Goal: Task Accomplishment & Management: Use online tool/utility

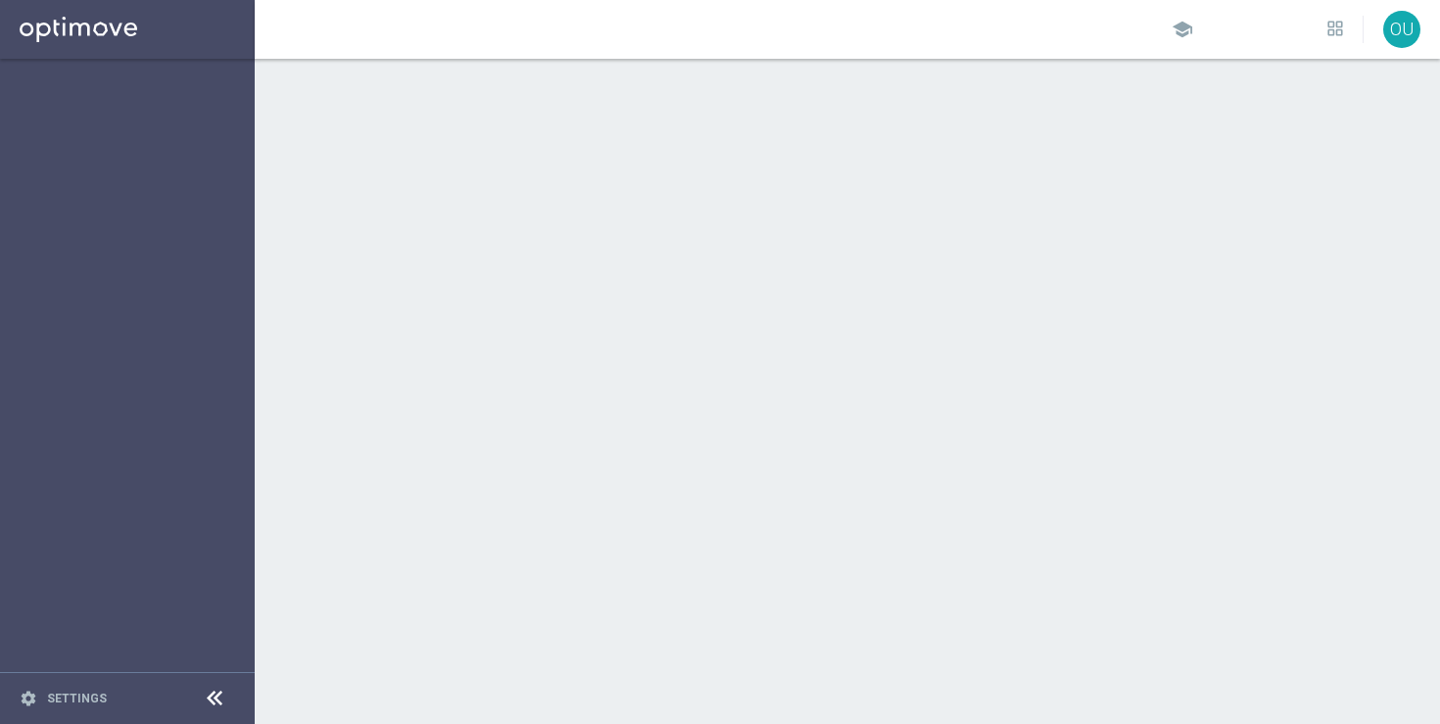
click at [167, 459] on sidenavbar "settings Settings" at bounding box center [127, 362] width 255 height 724
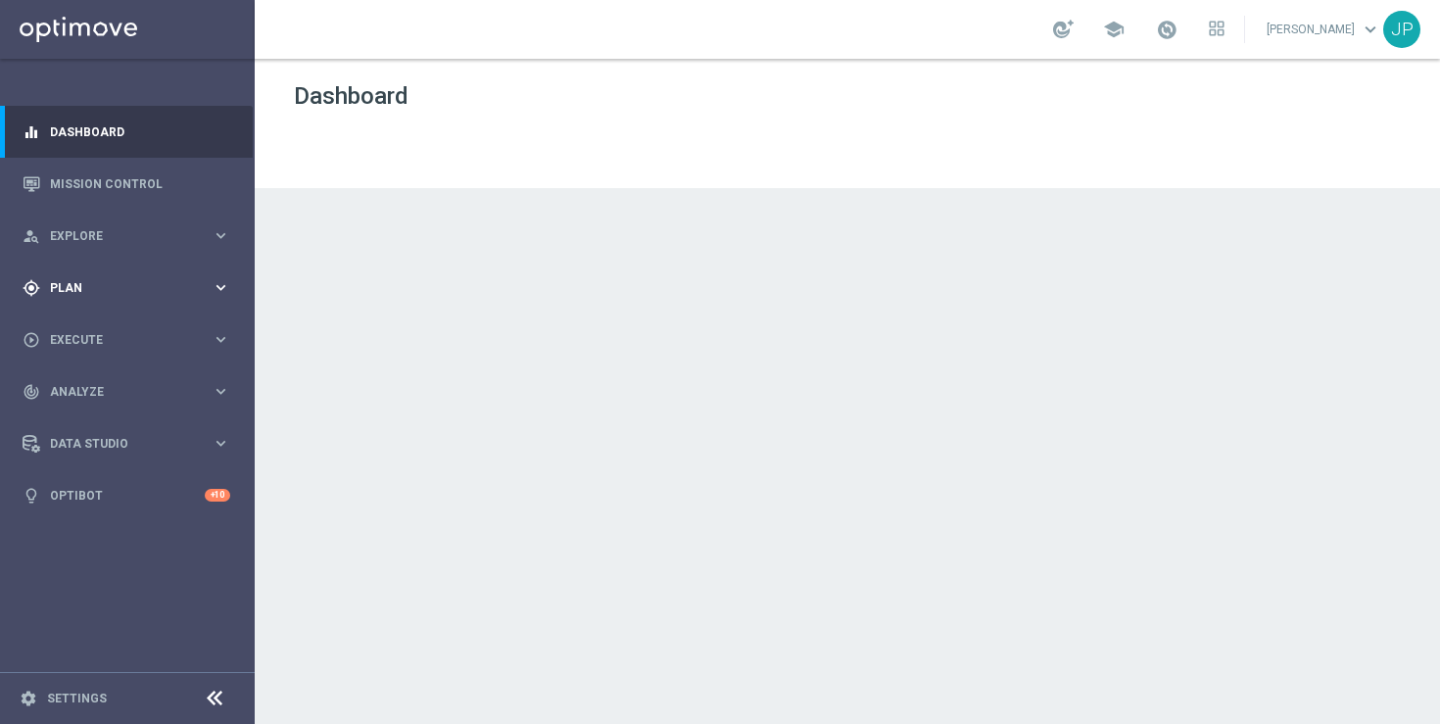
click at [130, 282] on span "Plan" at bounding box center [131, 288] width 162 height 12
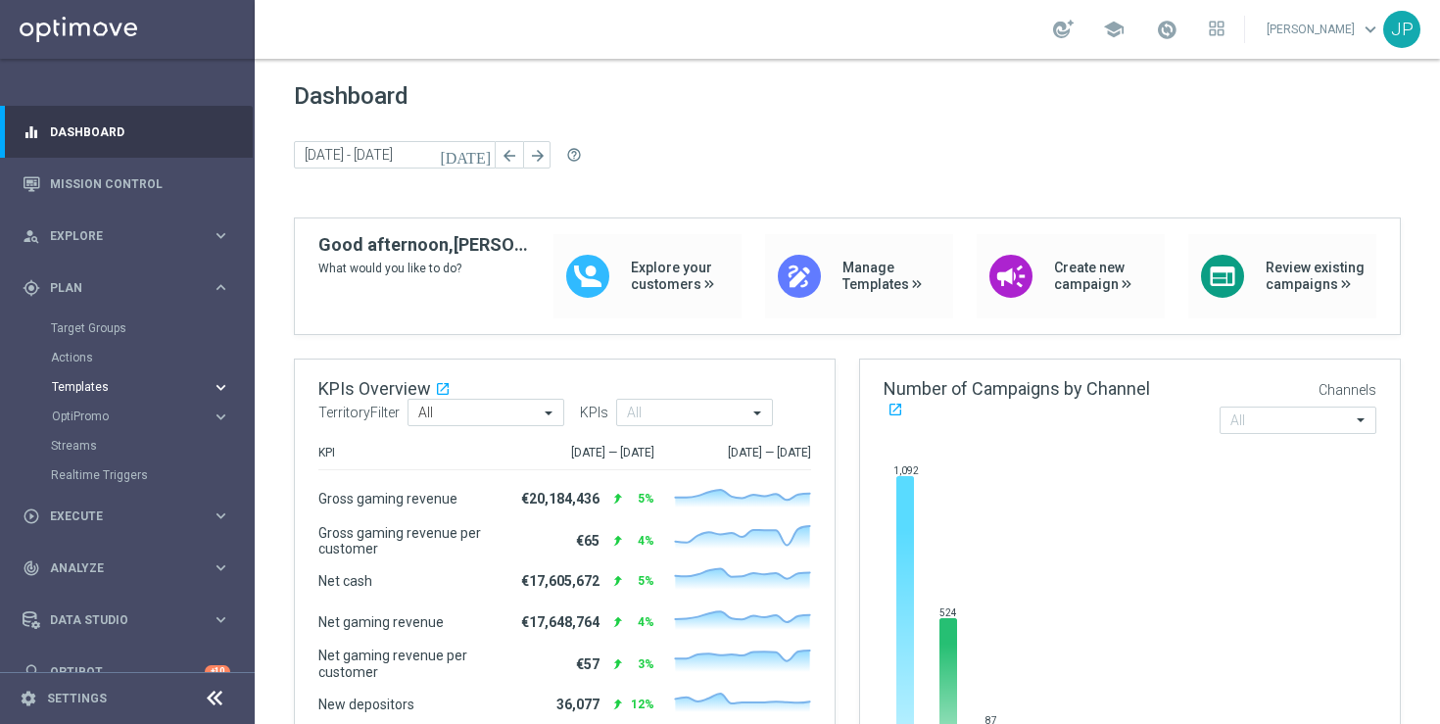
click at [150, 384] on span "Templates" at bounding box center [122, 387] width 140 height 12
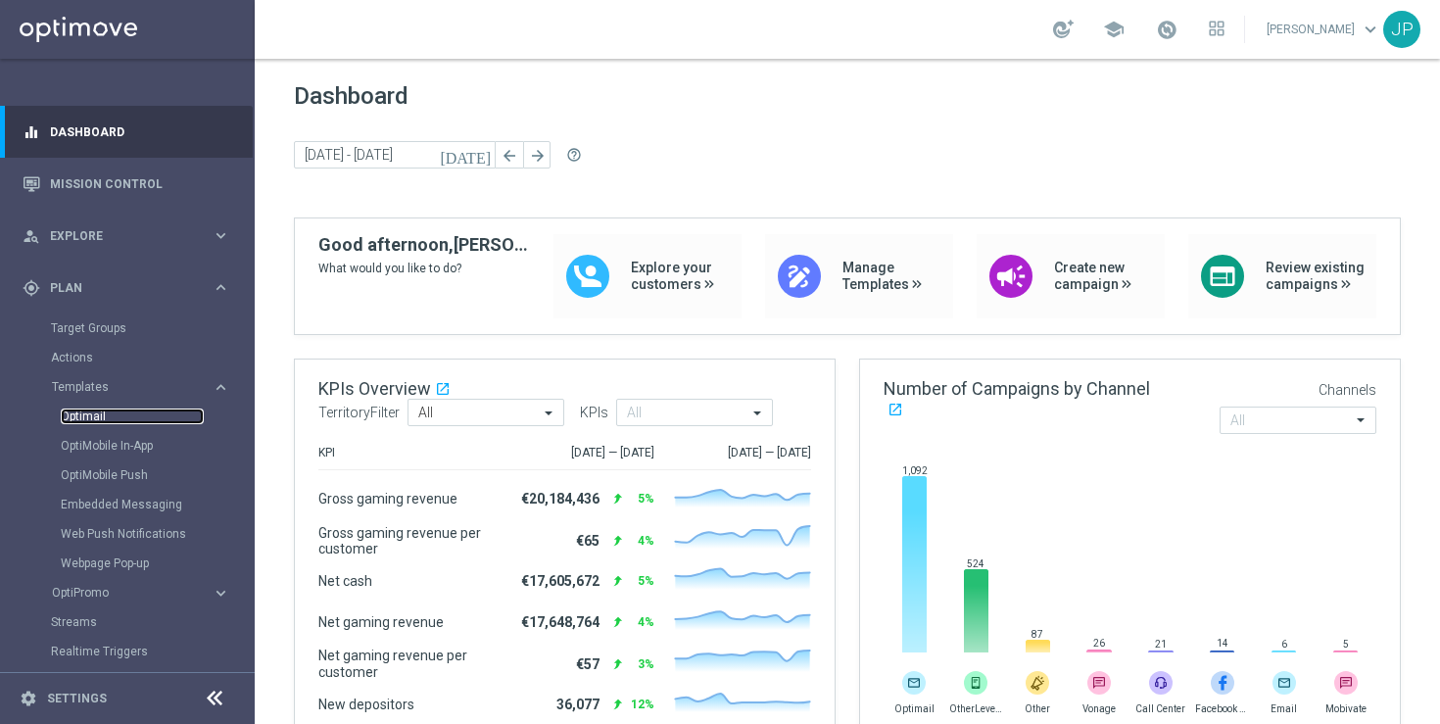
click at [128, 418] on link "Optimail" at bounding box center [132, 417] width 143 height 16
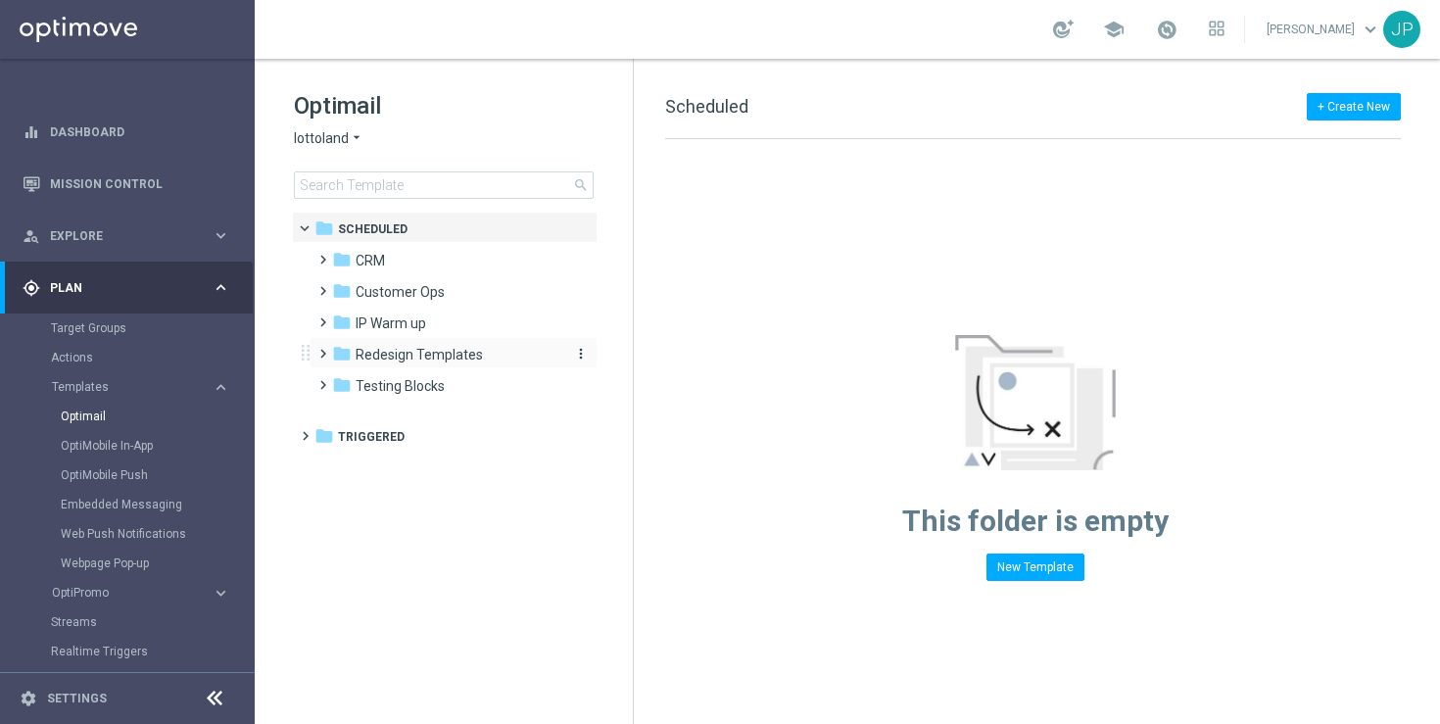
click at [379, 348] on span "Redesign Templates" at bounding box center [419, 355] width 127 height 18
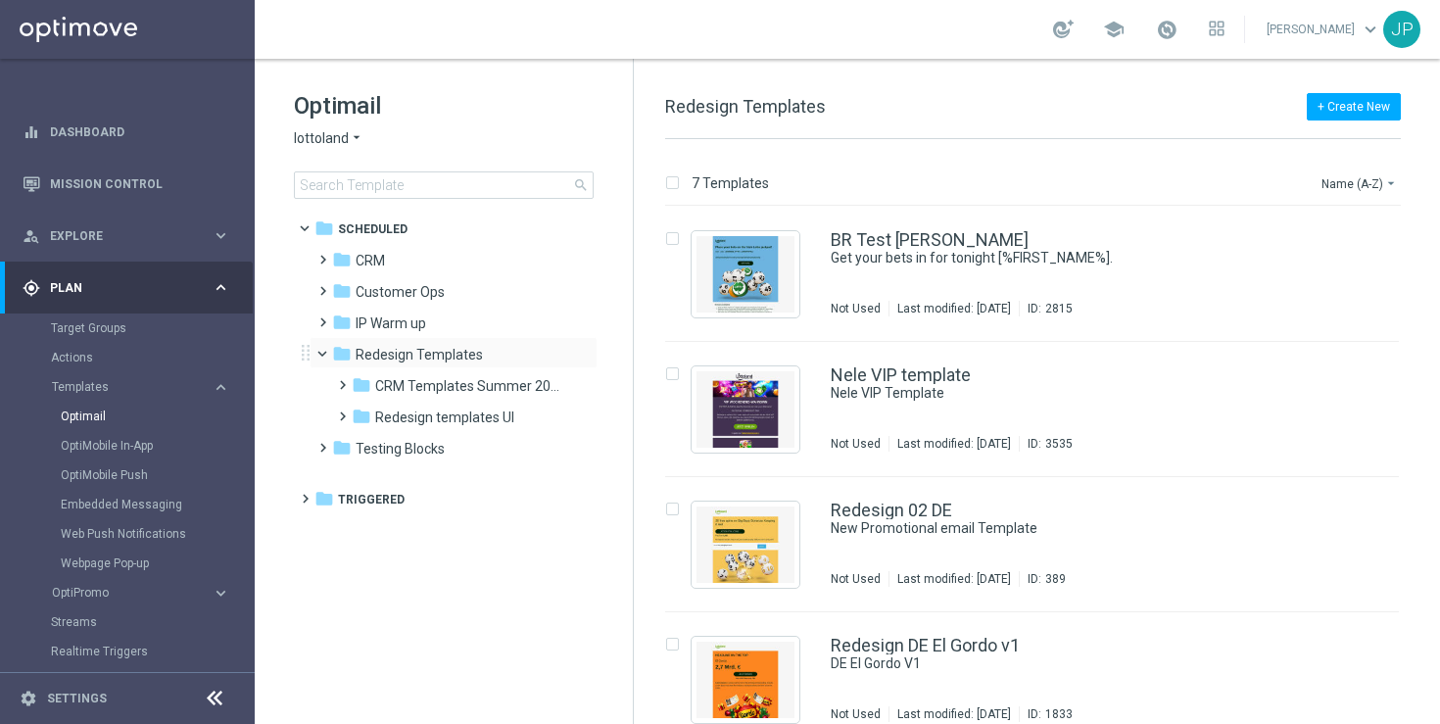
click at [327, 346] on span at bounding box center [331, 349] width 8 height 9
click at [316, 255] on span at bounding box center [318, 251] width 9 height 8
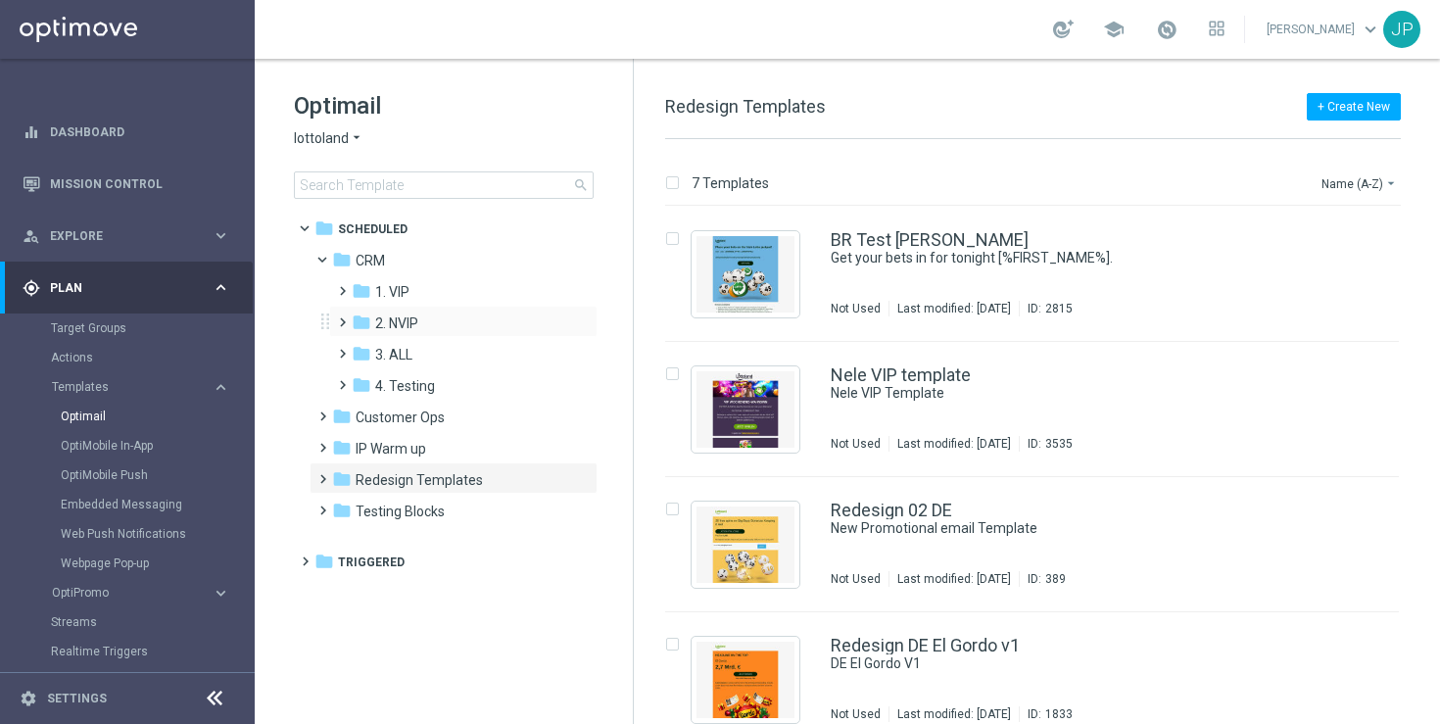
click at [342, 317] on span at bounding box center [338, 314] width 9 height 8
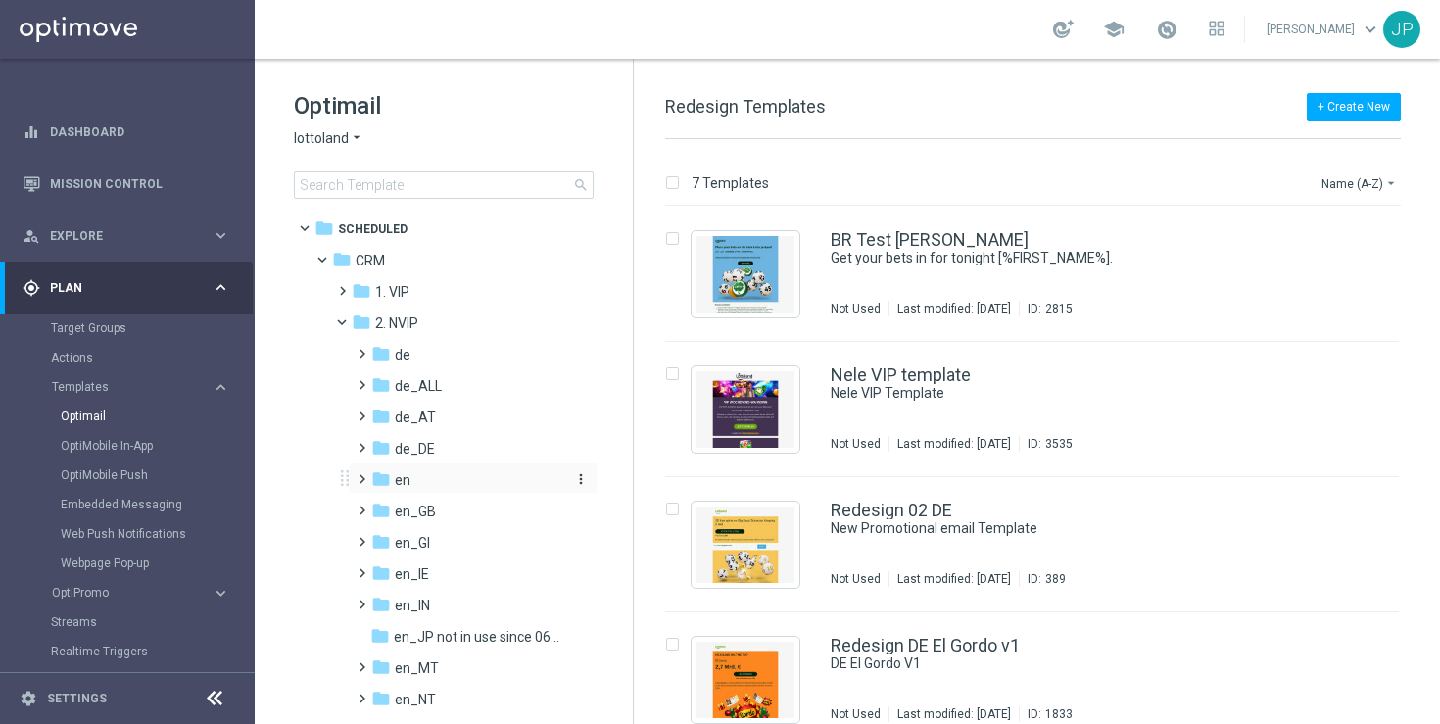
scroll to position [121, 0]
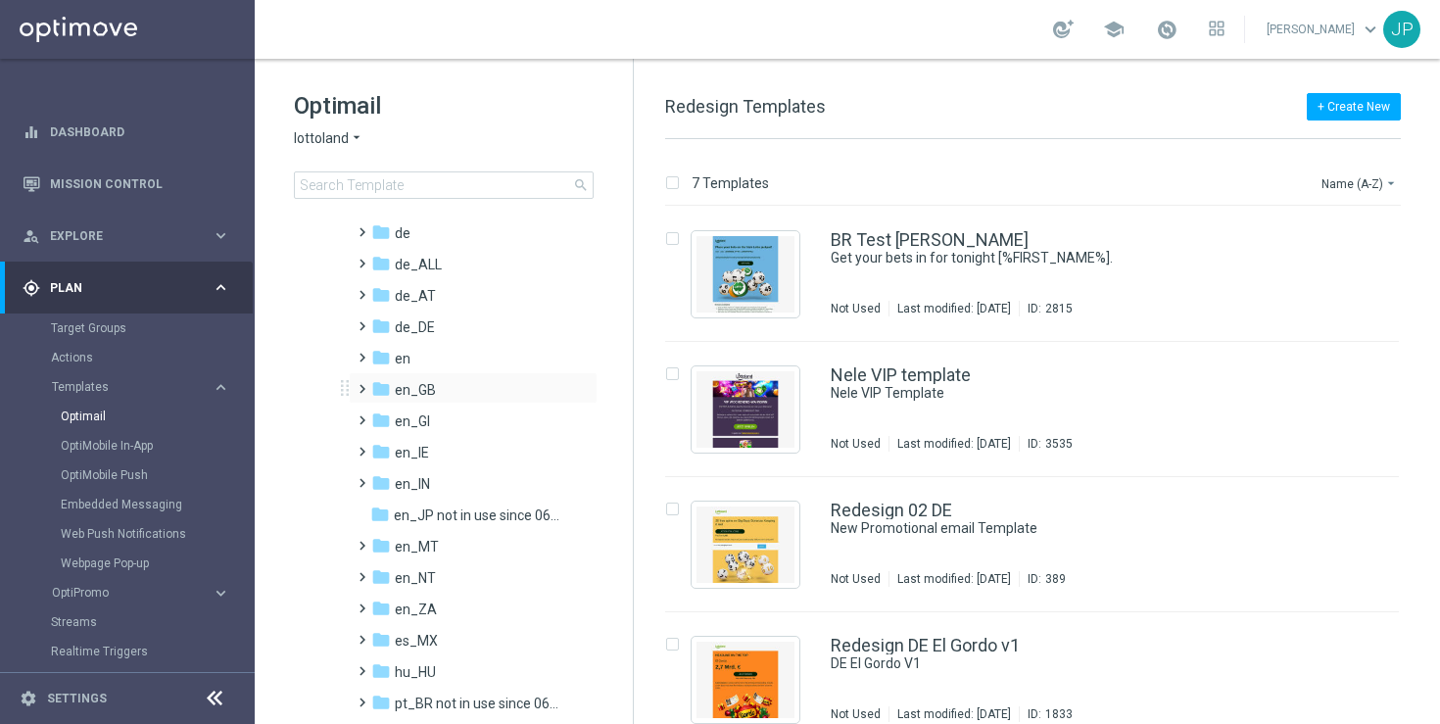
click at [358, 384] on span at bounding box center [358, 380] width 9 height 8
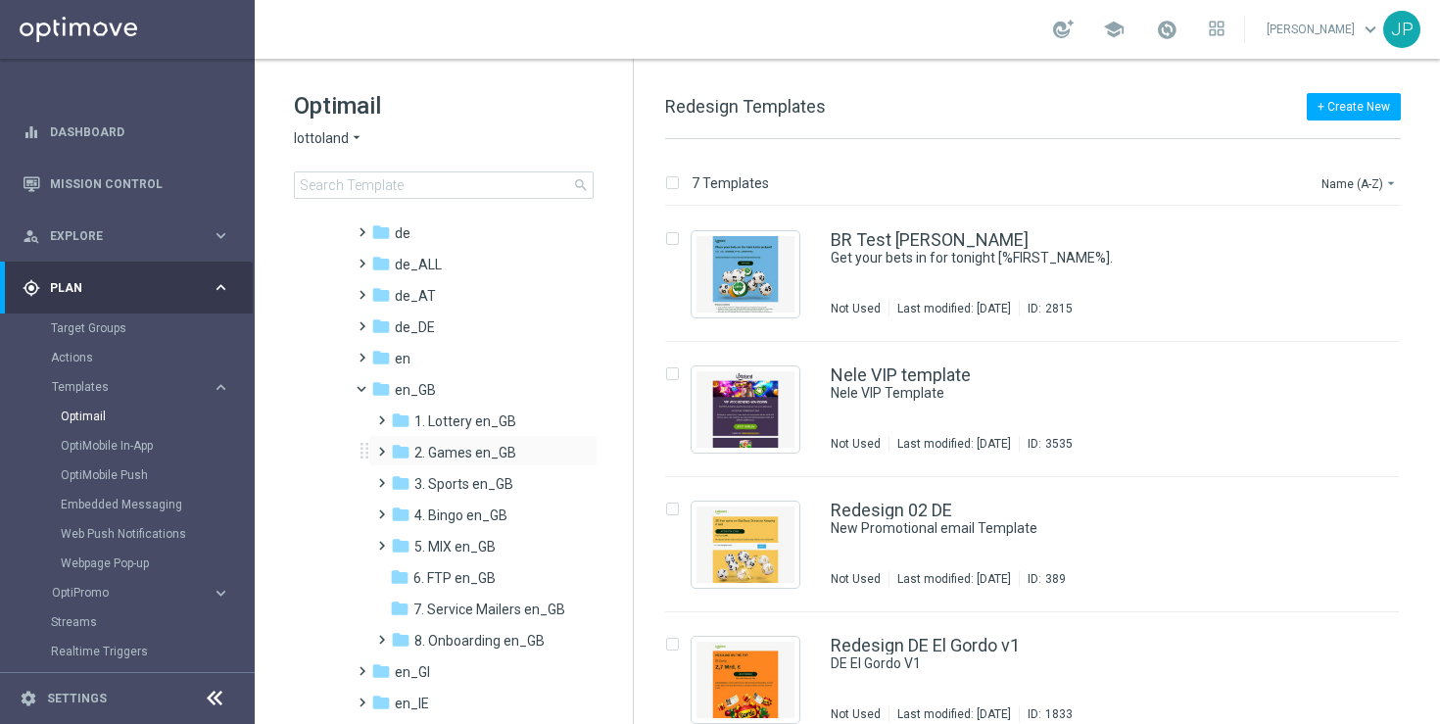
click at [382, 447] on span at bounding box center [377, 443] width 9 height 8
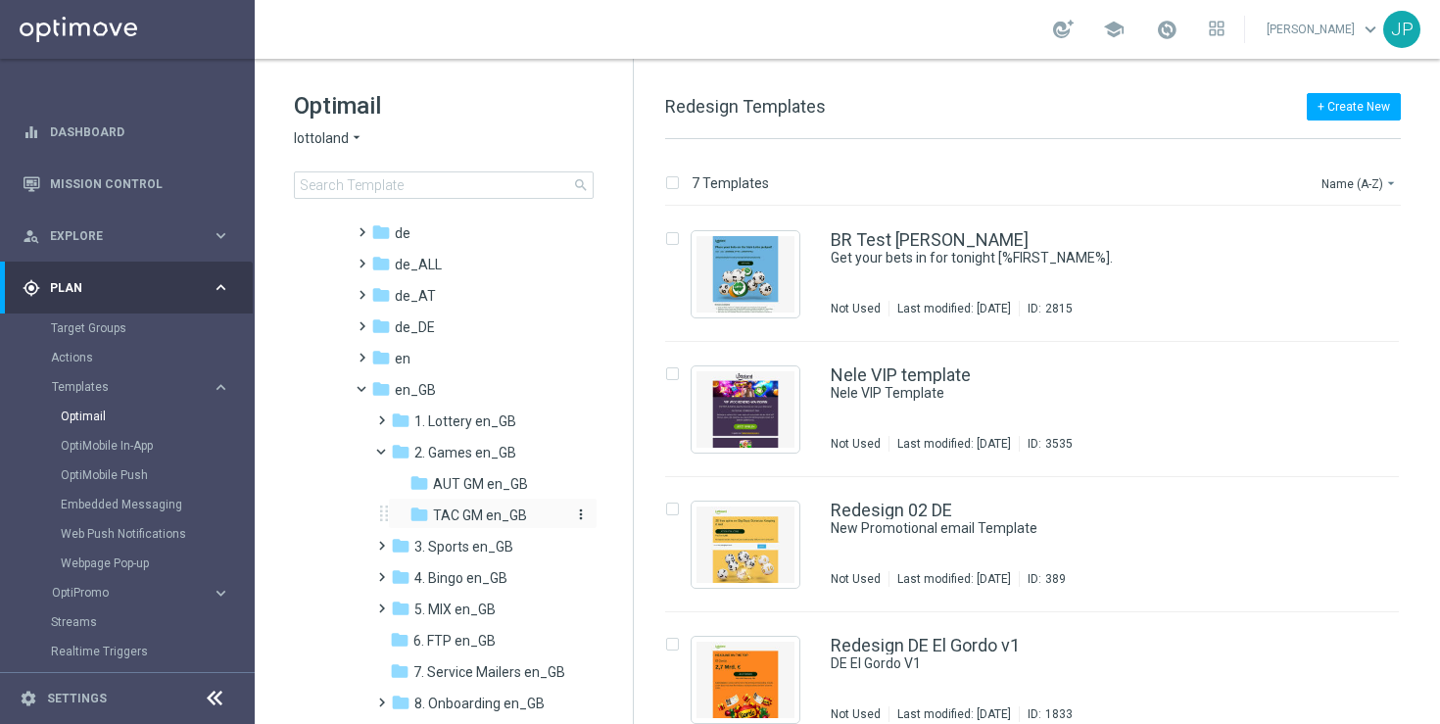
click at [461, 507] on span "TAC GM en_GB" at bounding box center [480, 516] width 94 height 18
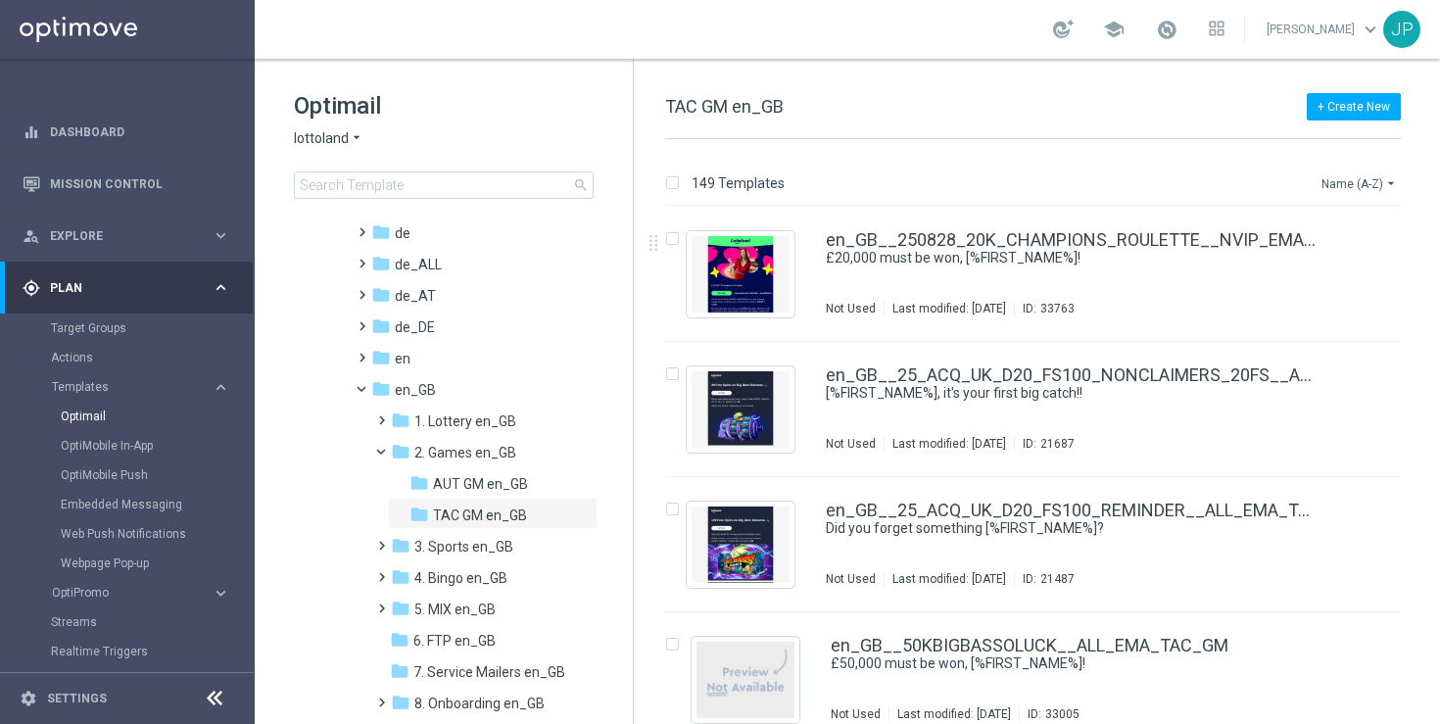
click at [1385, 178] on icon "arrow_drop_down" at bounding box center [1391, 183] width 16 height 16
click at [1331, 266] on span "Date Modified (Newest)" at bounding box center [1325, 271] width 131 height 14
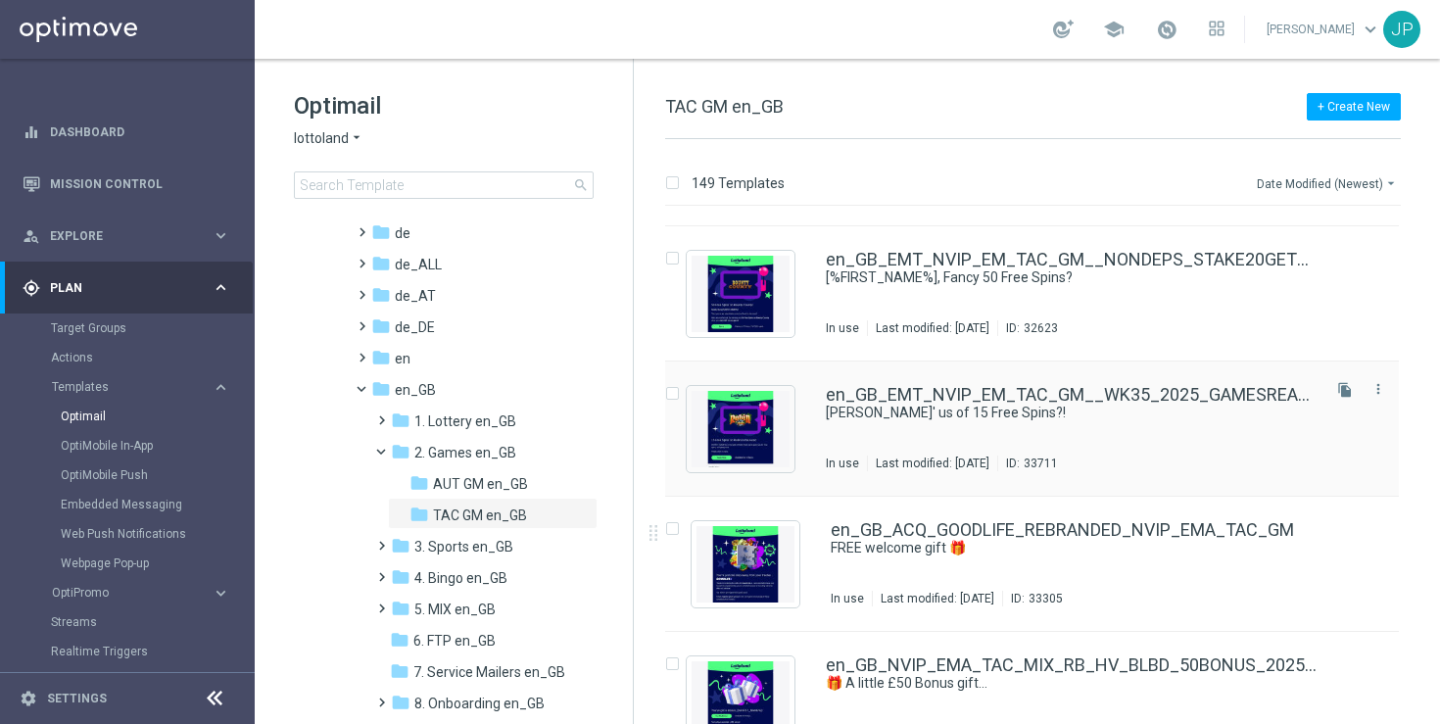
scroll to position [655, 0]
click at [1338, 386] on icon "file_copy" at bounding box center [1345, 391] width 16 height 16
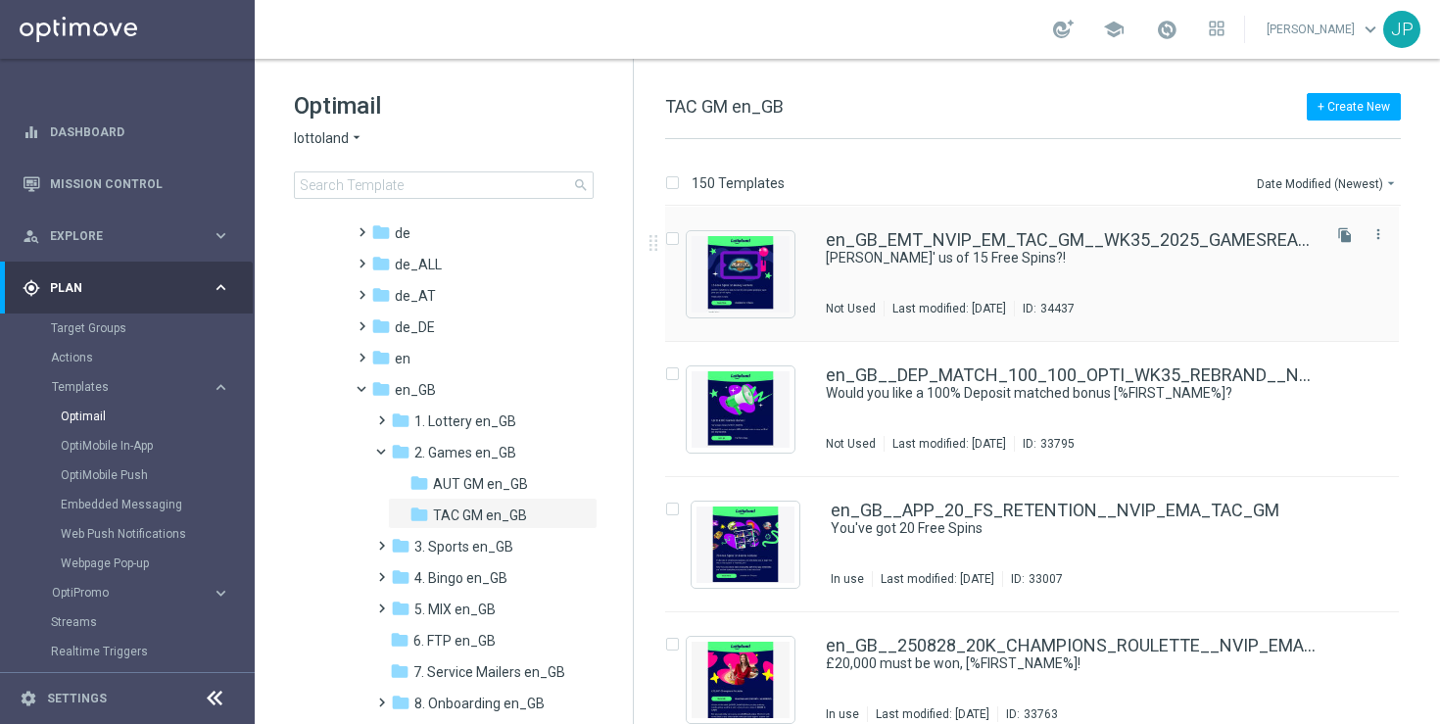
click at [1202, 225] on div "en_GB_EMT_NVIP_EM_TAC_GM__WK35_2025_GAMESREACT_ROBIN_IN_THE_HOOD(1) [PERSON_NAM…" at bounding box center [1032, 274] width 734 height 135
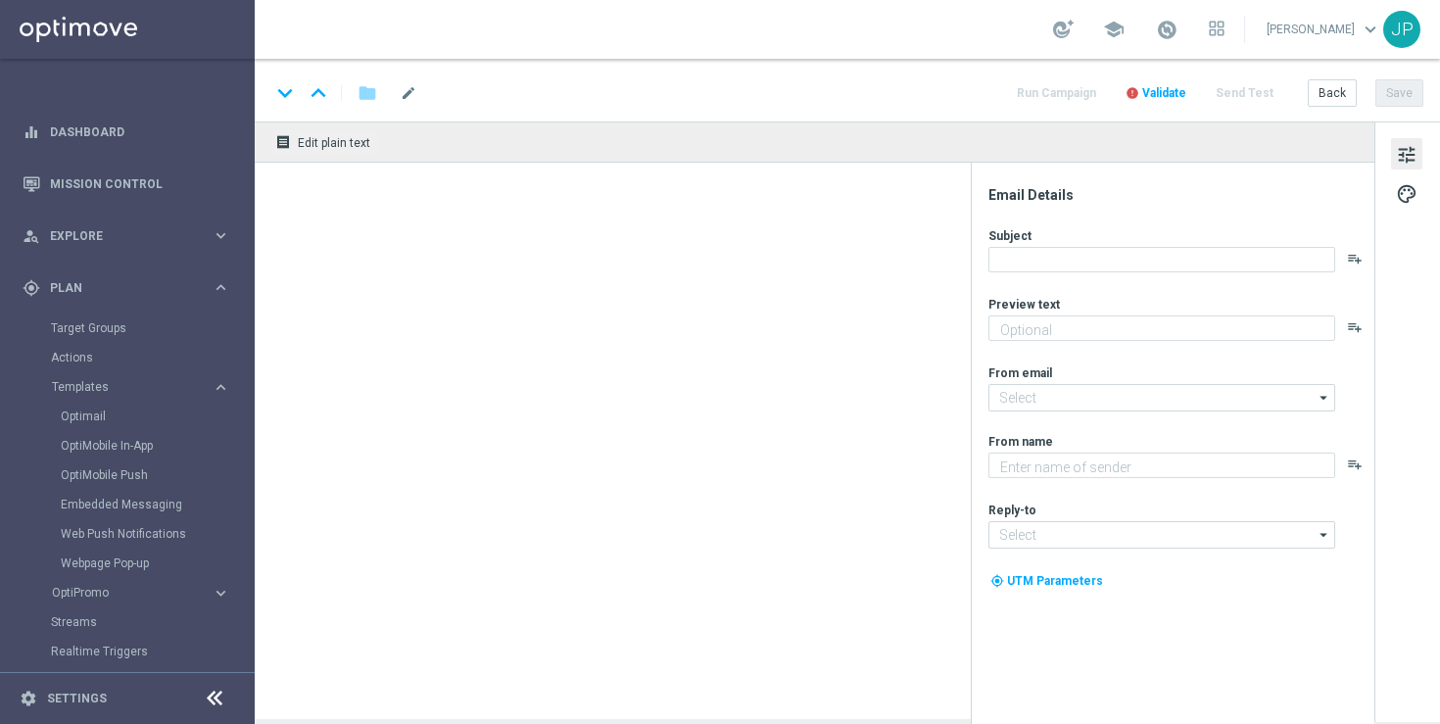
type textarea "From Sherwood to Lottoland's hood..."
type input "[EMAIL_ADDRESS][DOMAIN_NAME]"
type textarea "Lottoland"
type input "[EMAIL_ADDRESS][DOMAIN_NAME]"
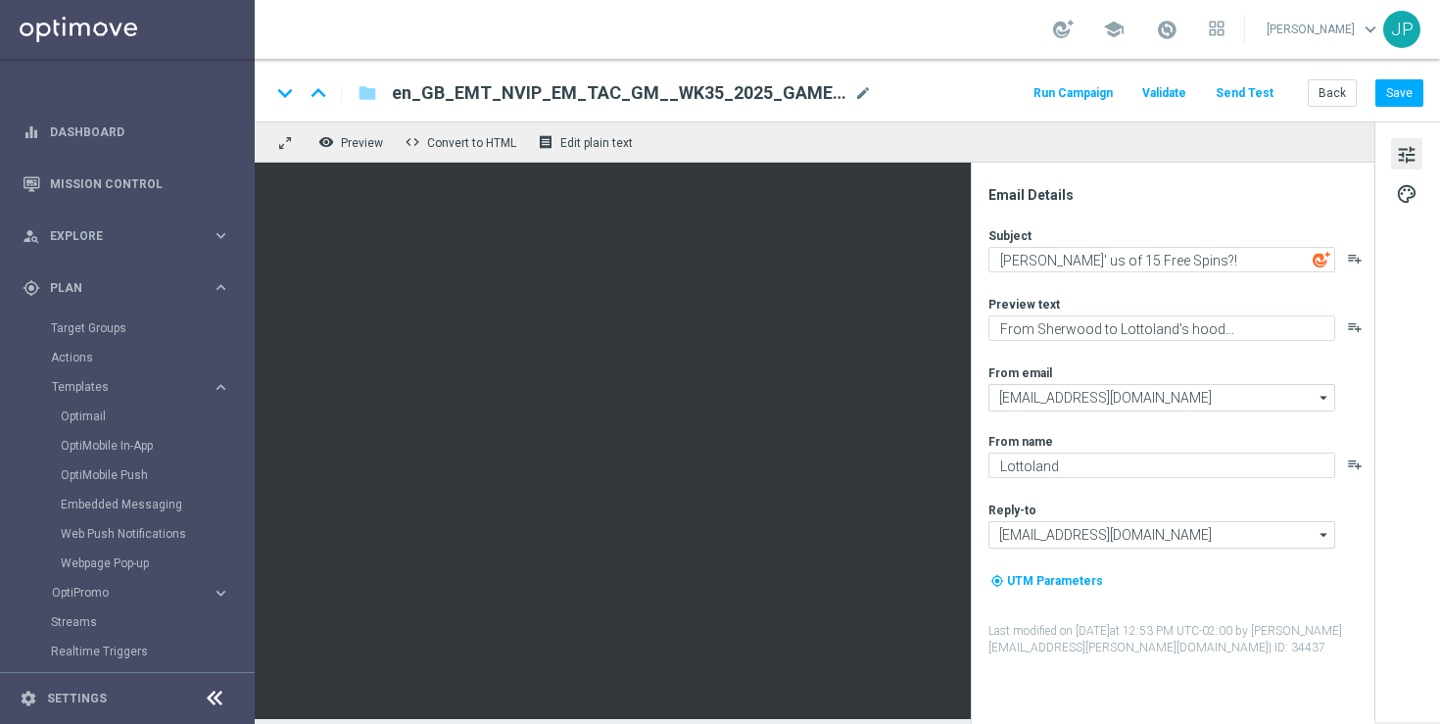
click at [858, 86] on span "mode_edit" at bounding box center [863, 93] width 18 height 18
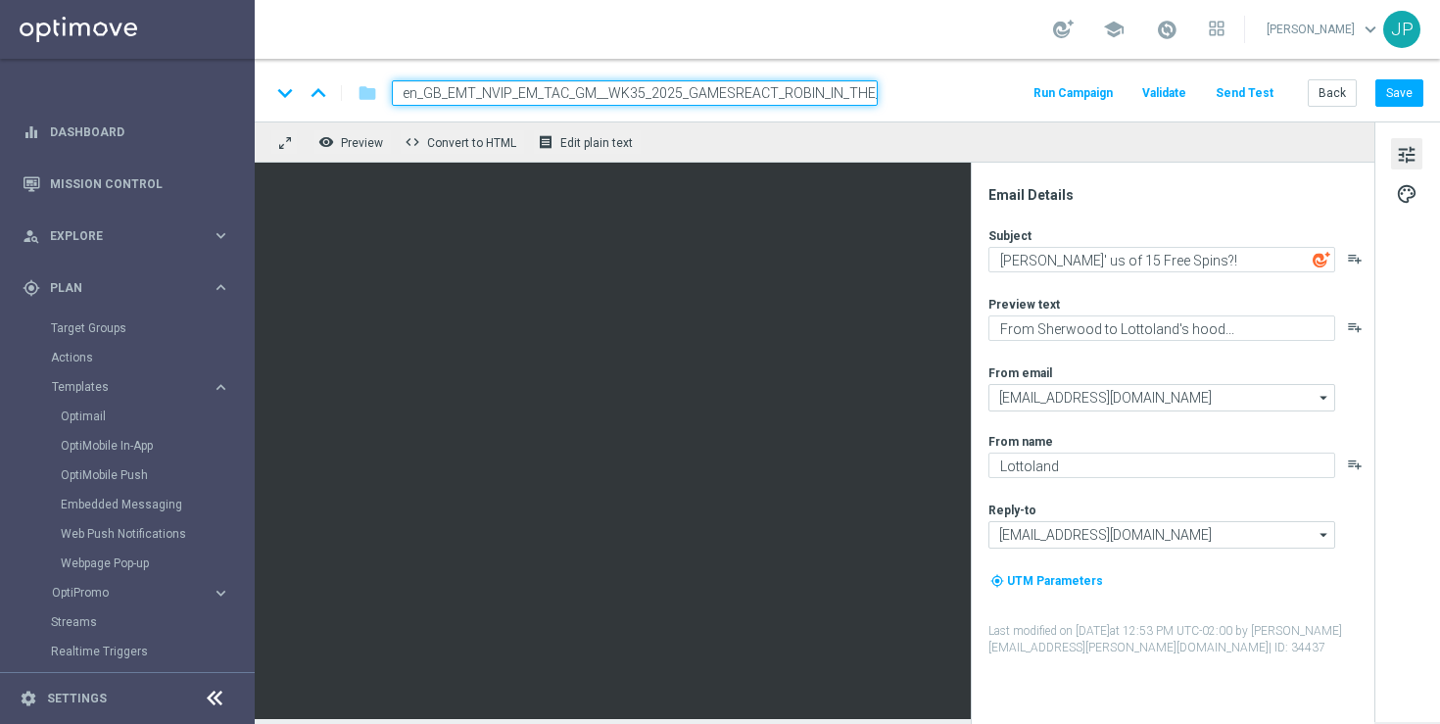
scroll to position [0, 52]
click at [752, 91] on input "en_GB_EMT_NVIP_EM_TAC_GM__WK35_2025_GAMESREACT_ROBIN_IN_THE_HOOD(1)" at bounding box center [635, 92] width 486 height 25
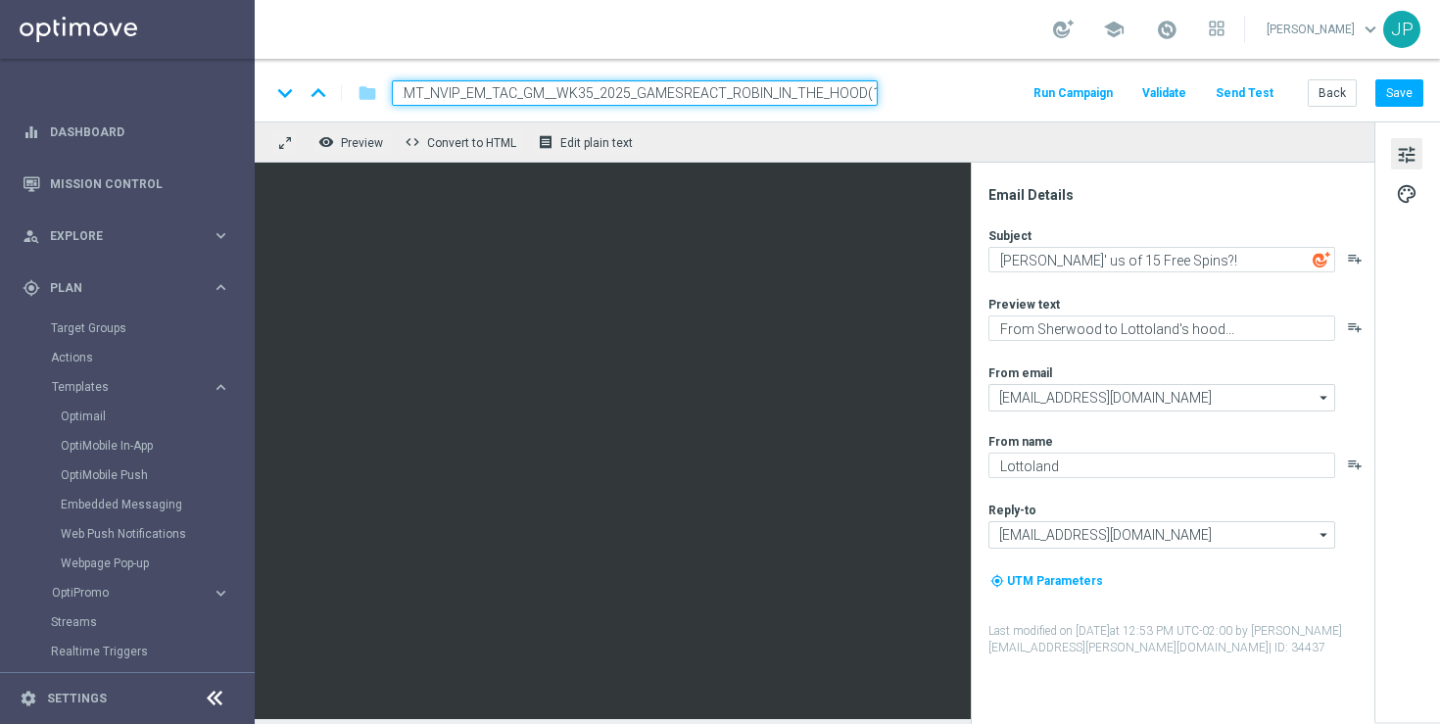
paste input "6_2025_GAMESREACT_HONEY_HUNTERS"
type input "en_GB_EMT_NVIP_EM_TAC_GM__WK36_2025_GAMESREACT_HONEY_HUNTERS"
click at [958, 82] on div "keyboard_arrow_down keyboard_arrow_up folder en_GB_EMT_NVIP_EM_TAC_GM__WK36_202…" at bounding box center [846, 92] width 1153 height 25
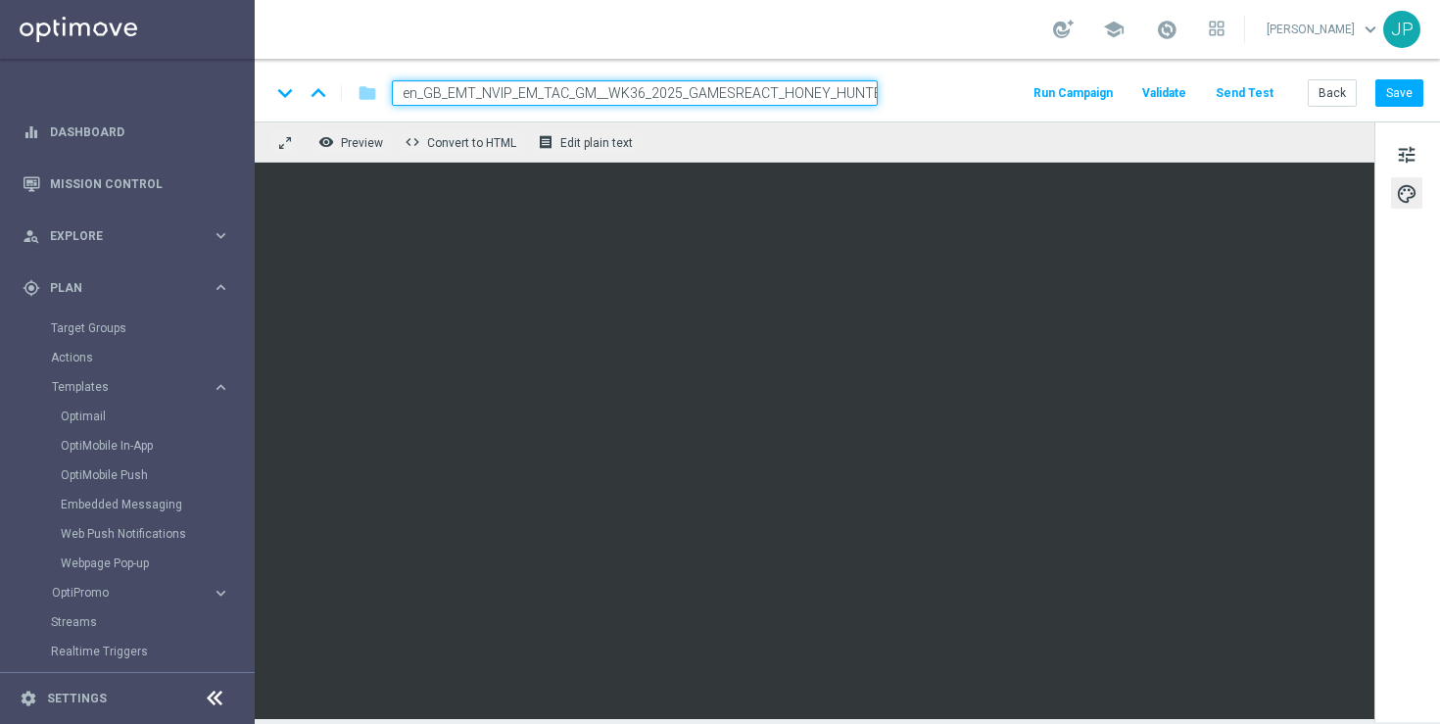
click at [1401, 446] on div "tune palette" at bounding box center [1408, 421] width 66 height 601
click at [1399, 158] on span "tune" at bounding box center [1407, 154] width 22 height 25
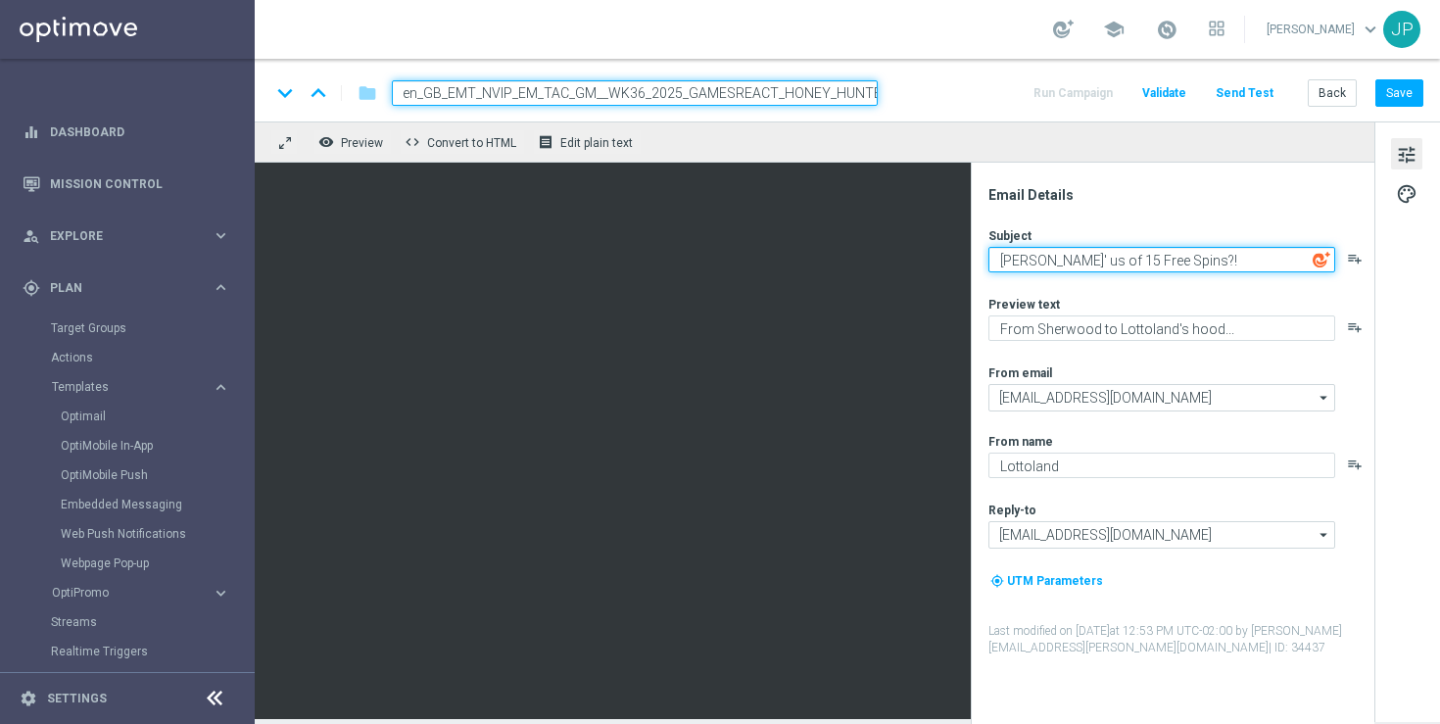
click at [1010, 261] on textarea "[PERSON_NAME]' us of 15 Free Spins?!" at bounding box center [1162, 259] width 347 height 25
click at [1062, 264] on textarea "[PERSON_NAME]' us of 15 Free Spins?!" at bounding box center [1162, 259] width 347 height 25
drag, startPoint x: 1062, startPoint y: 264, endPoint x: 1019, endPoint y: 264, distance: 43.1
click at [1019, 264] on textarea "[PERSON_NAME]' us of 15 Free Spins?!" at bounding box center [1162, 259] width 347 height 25
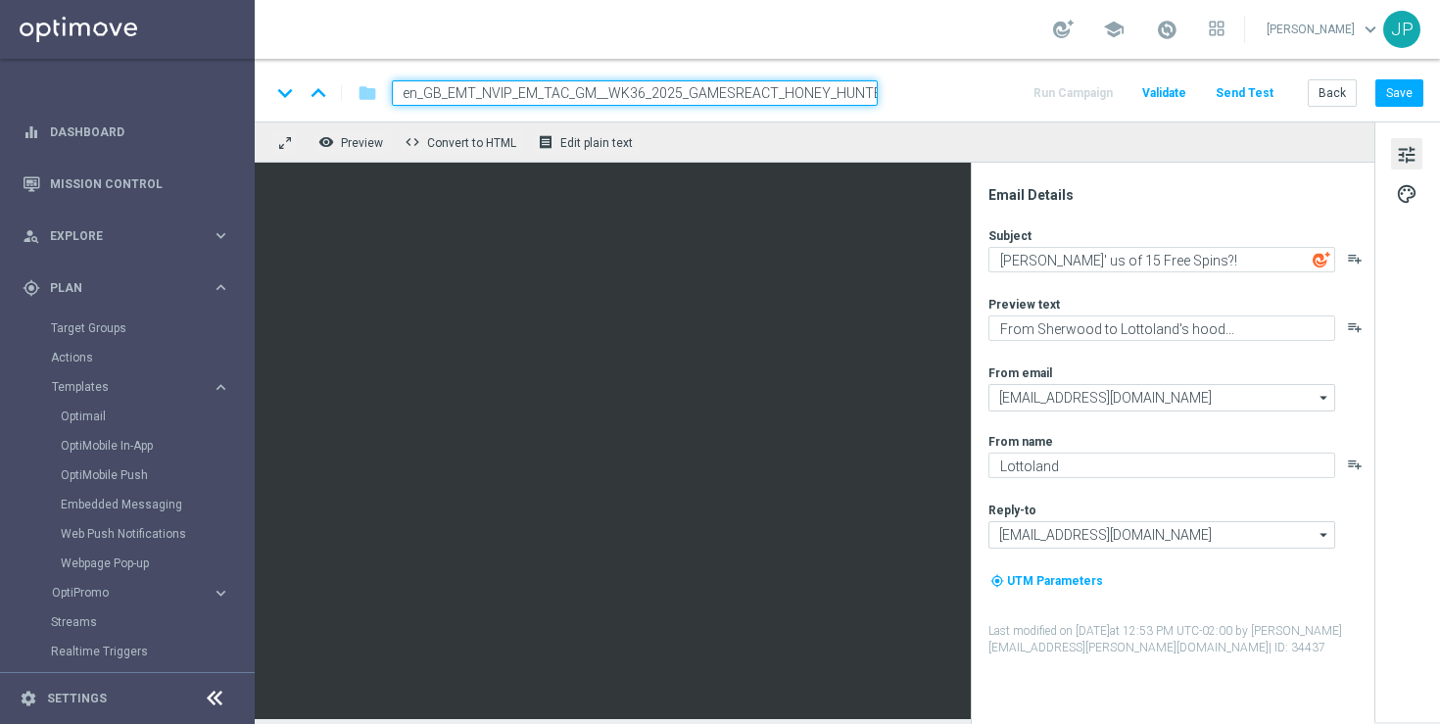
click at [633, 38] on div "school [PERSON_NAME] keyboard_arrow_down JP" at bounding box center [847, 29] width 1185 height 59
click at [725, 26] on div "school [PERSON_NAME] keyboard_arrow_down JP" at bounding box center [847, 29] width 1185 height 59
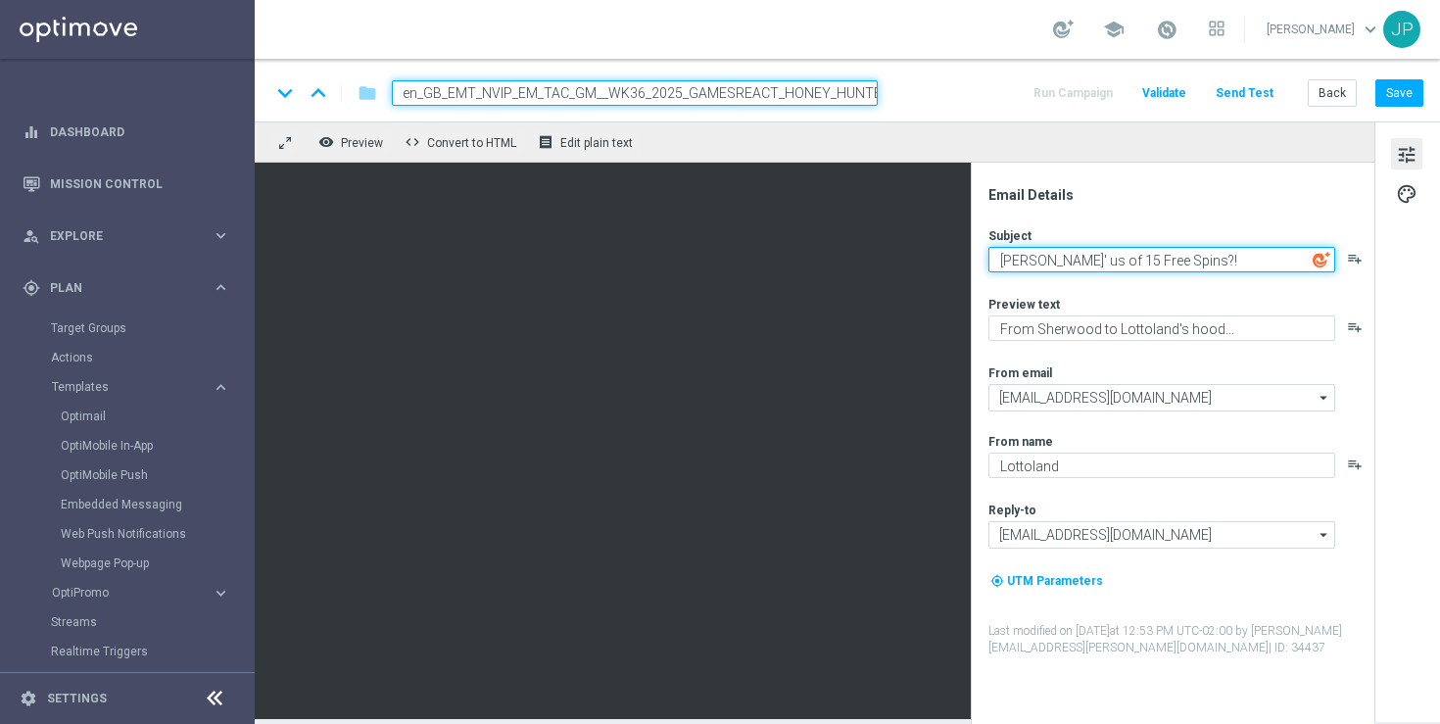
click at [1015, 264] on textarea "[PERSON_NAME]' us of 15 Free Spins?!" at bounding box center [1162, 259] width 347 height 25
drag, startPoint x: 1015, startPoint y: 264, endPoint x: 1069, endPoint y: 264, distance: 53.9
click at [1069, 264] on textarea "[PERSON_NAME]' us of 15 Free Spins?!" at bounding box center [1162, 259] width 347 height 25
click at [1180, 263] on textarea "[PERSON_NAME]' us of 15 Free Spins?!" at bounding box center [1162, 259] width 347 height 25
click at [1021, 266] on textarea "[PERSON_NAME]' us of 15 Free Spins" at bounding box center [1162, 259] width 347 height 25
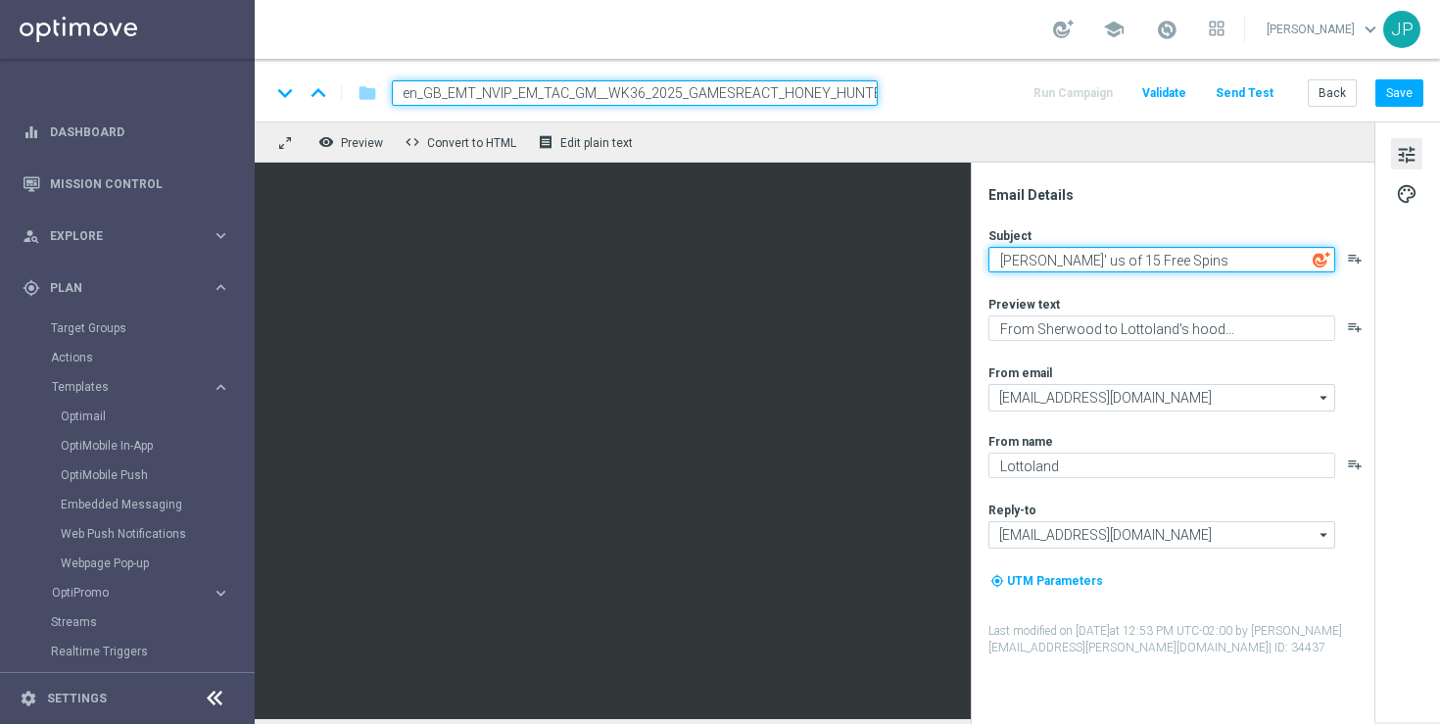
click at [1021, 266] on textarea "[PERSON_NAME]' us of 15 Free Spins" at bounding box center [1162, 259] width 347 height 25
click at [1065, 259] on textarea "[PERSON_NAME]' us of 15 Free Spins" at bounding box center [1162, 259] width 347 height 25
drag, startPoint x: 1065, startPoint y: 259, endPoint x: 1015, endPoint y: 259, distance: 50.0
click at [1015, 259] on textarea "[PERSON_NAME]' us of 15 Free Spins" at bounding box center [1162, 259] width 347 height 25
type textarea "[PERSON_NAME]' us of 15 Free Spins"
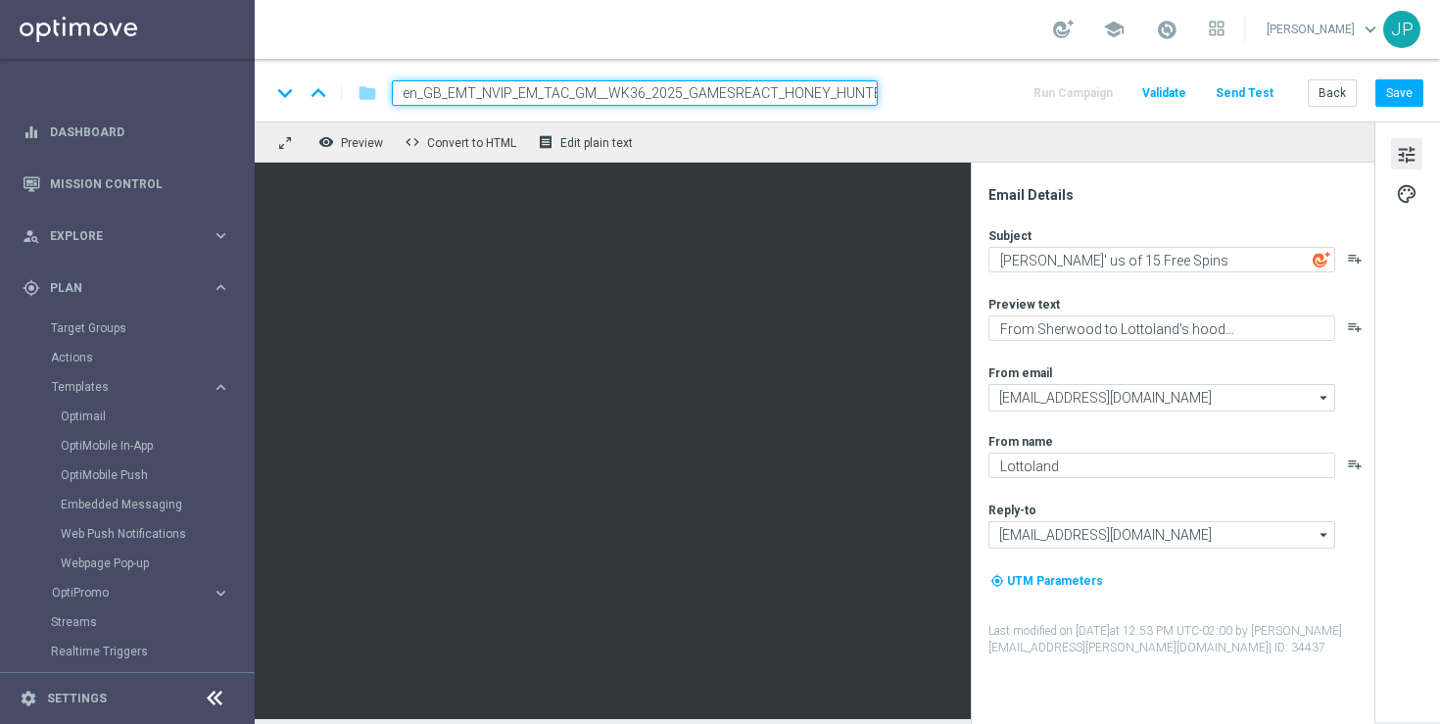
click at [797, 31] on div "school [PERSON_NAME] keyboard_arrow_down JP" at bounding box center [847, 29] width 1185 height 59
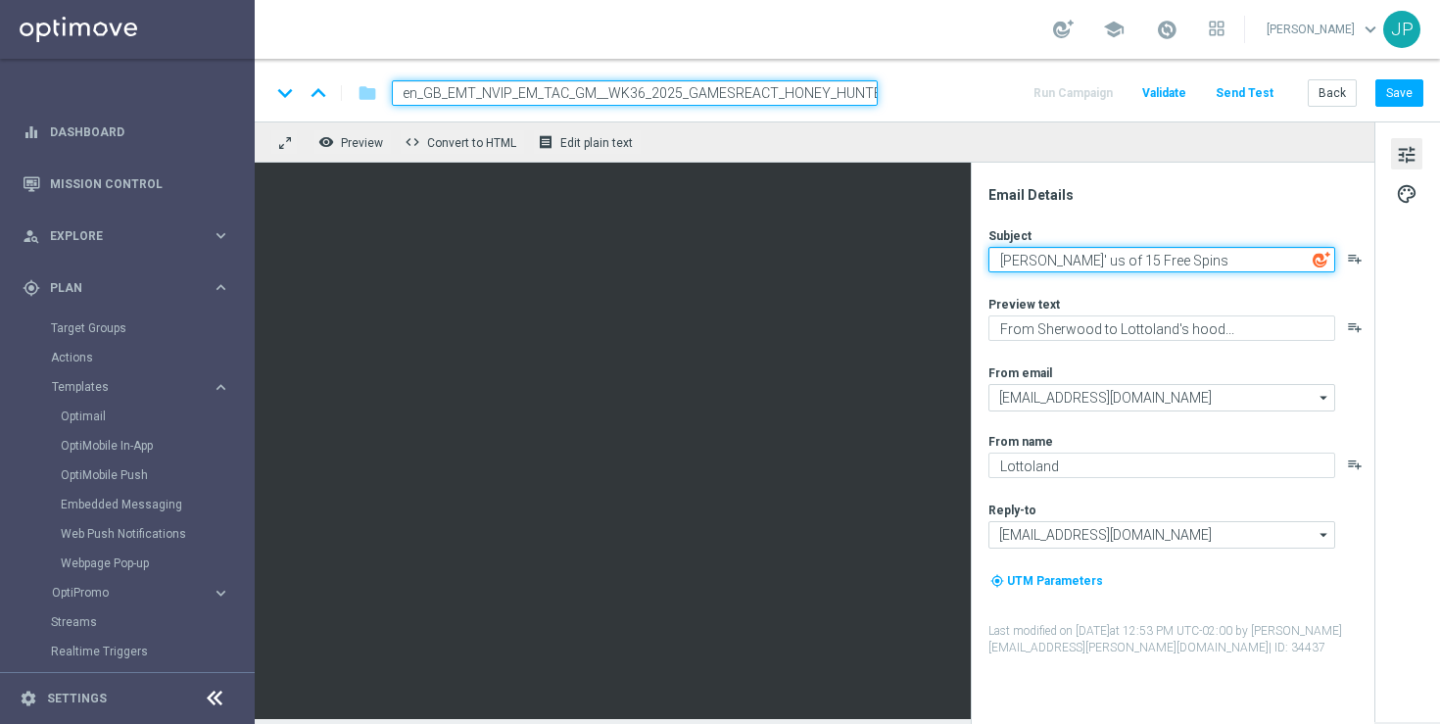
click at [1006, 252] on textarea "[PERSON_NAME]' us of 15 Free Spins" at bounding box center [1162, 259] width 347 height 25
click at [1060, 260] on textarea "[PERSON_NAME]' us of 15 Free Spins" at bounding box center [1162, 259] width 347 height 25
drag, startPoint x: 1060, startPoint y: 260, endPoint x: 1007, endPoint y: 257, distance: 53.0
click at [1007, 257] on textarea "[PERSON_NAME]' us of 15 Free Spins" at bounding box center [1162, 259] width 347 height 25
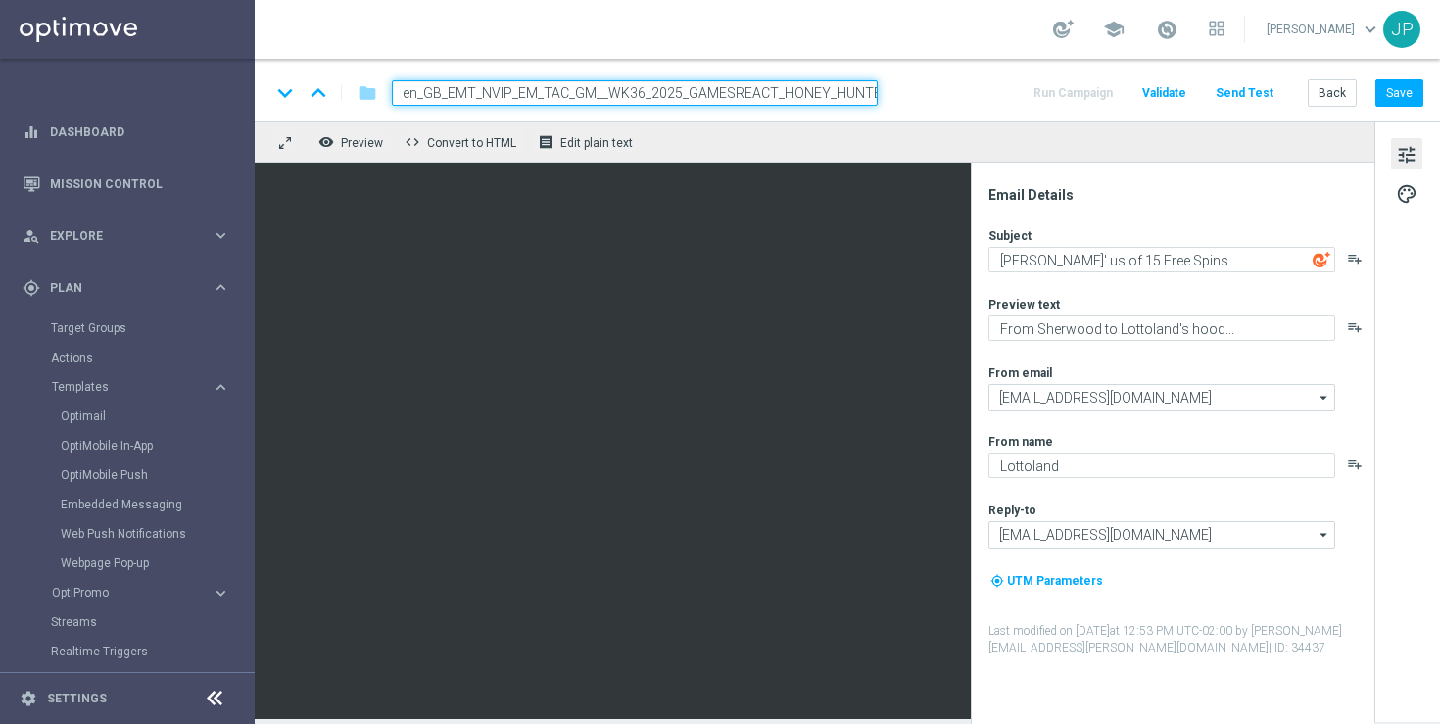
click at [707, 40] on div "school [PERSON_NAME] keyboard_arrow_down JP" at bounding box center [847, 29] width 1185 height 59
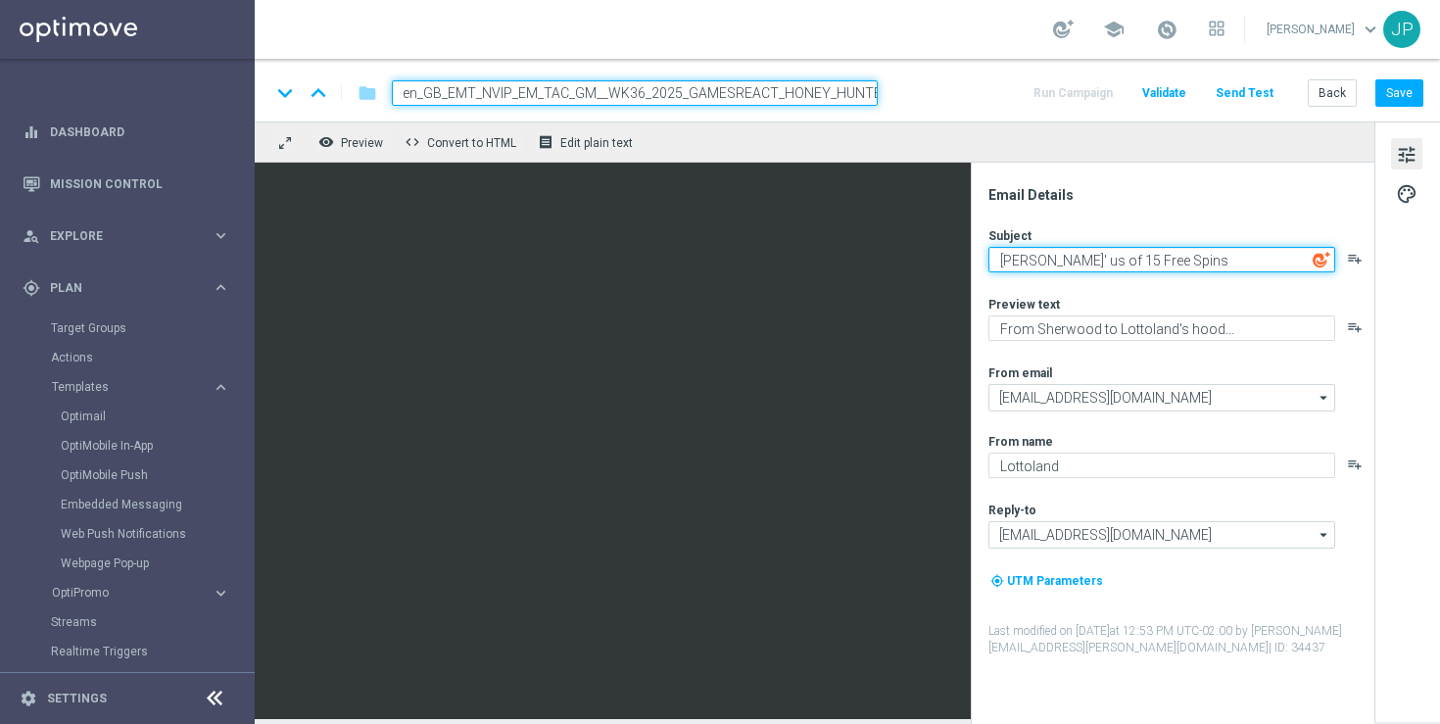
click at [1064, 257] on textarea "[PERSON_NAME]' us of 15 Free Spins" at bounding box center [1162, 259] width 347 height 25
click at [1002, 265] on textarea "[PERSON_NAME]' us of 15 Free Spins" at bounding box center [1162, 259] width 347 height 25
click at [1012, 261] on textarea "[PERSON_NAME]' us of 15 Free Spins" at bounding box center [1162, 259] width 347 height 25
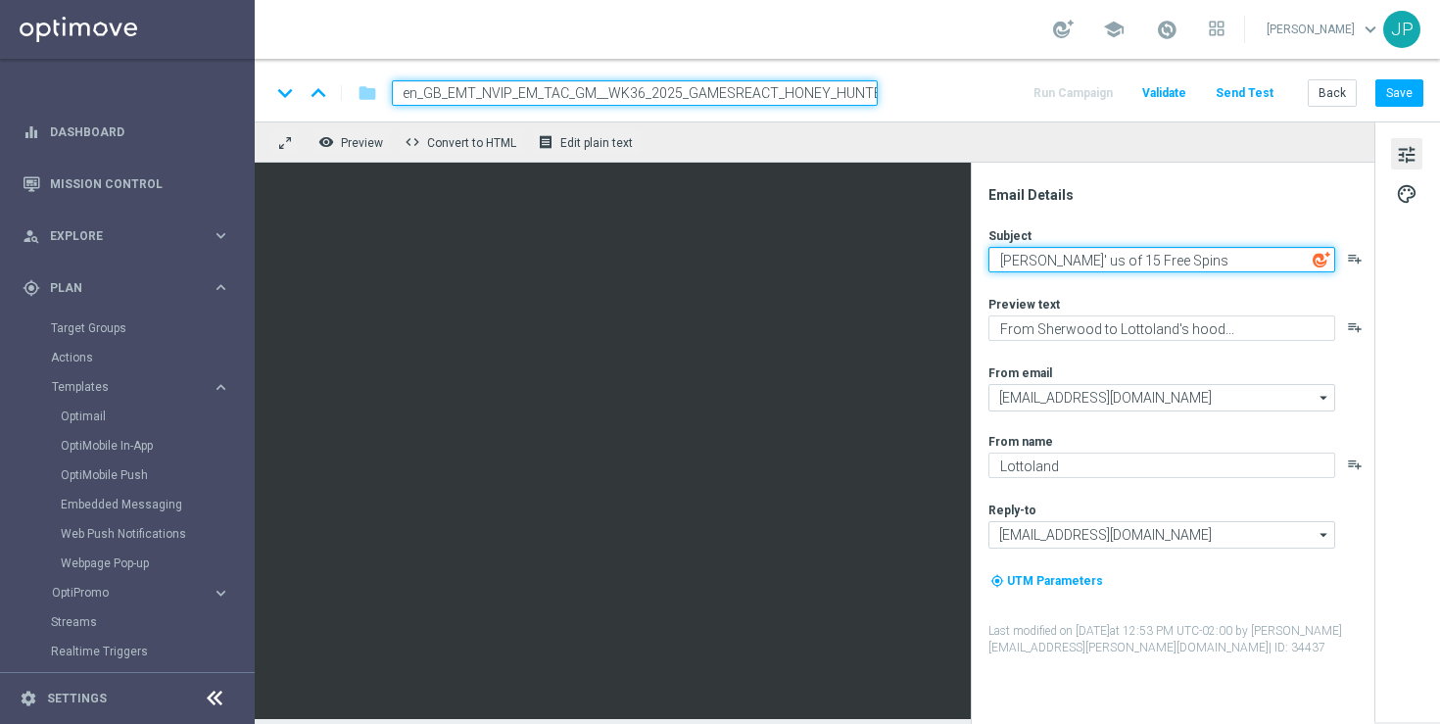
click at [1064, 263] on textarea "[PERSON_NAME]' us of 15 Free Spins" at bounding box center [1162, 259] width 347 height 25
drag, startPoint x: 1064, startPoint y: 263, endPoint x: 995, endPoint y: 263, distance: 68.6
click at [994, 263] on textarea "[PERSON_NAME]' us of 15 Free Spins" at bounding box center [1162, 259] width 347 height 25
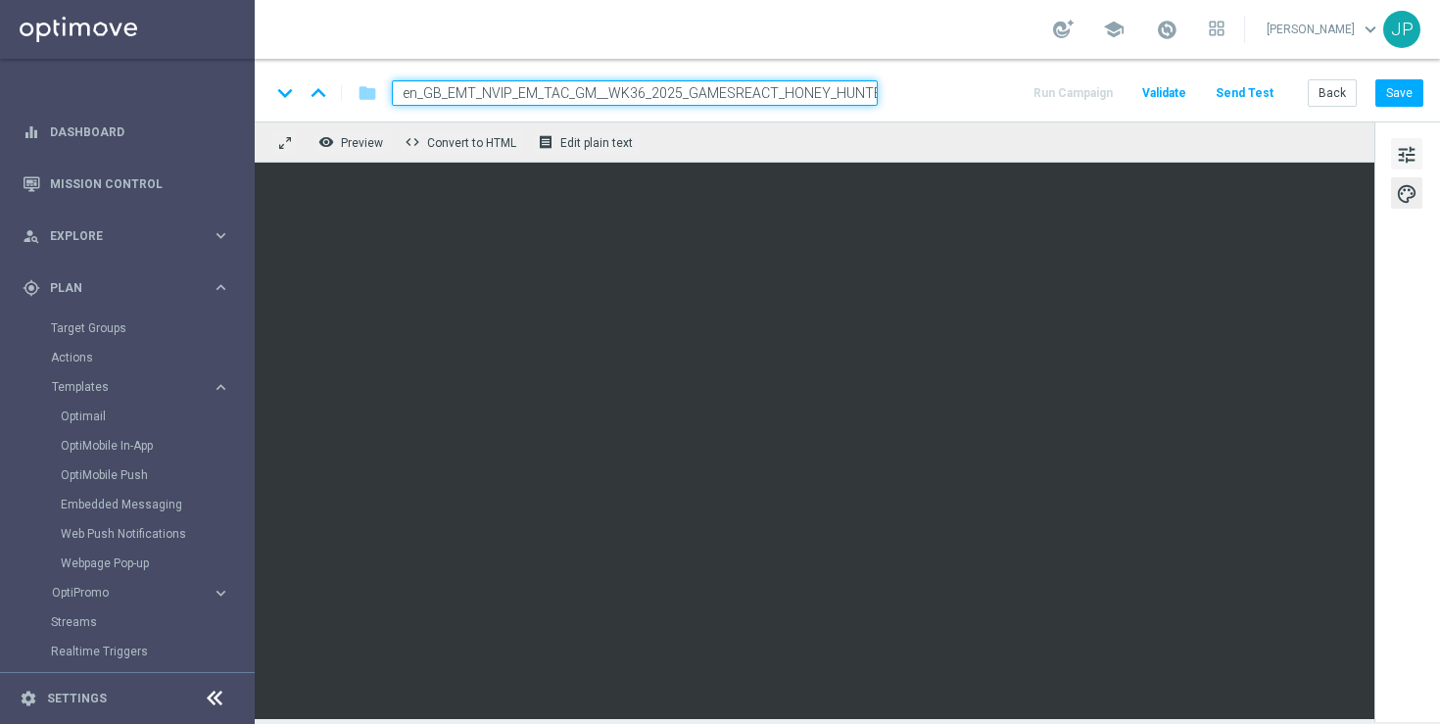
click at [1406, 142] on span "tune" at bounding box center [1407, 154] width 22 height 25
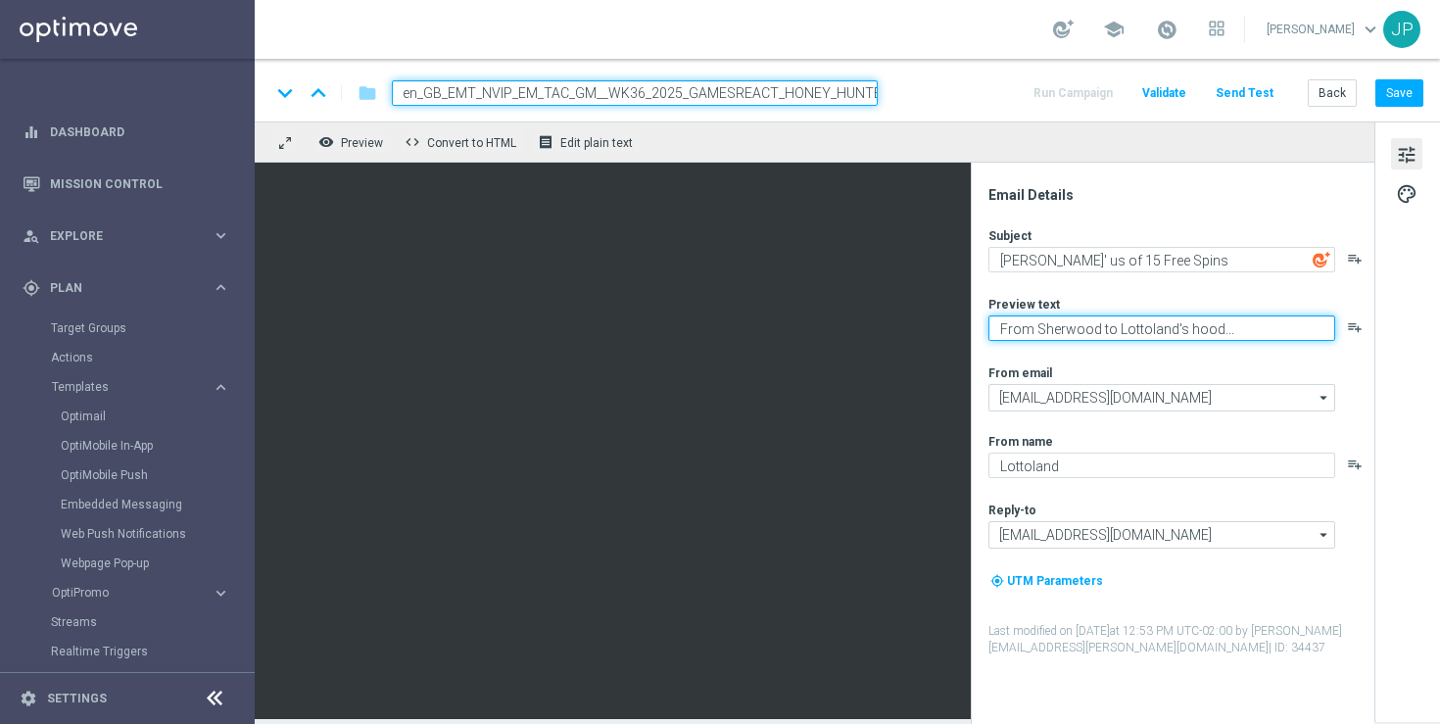
click at [1245, 331] on textarea "From Sherwood to Lottoland's hood..." at bounding box center [1162, 327] width 347 height 25
type textarea "Get caught with your hands in the honey jar!"
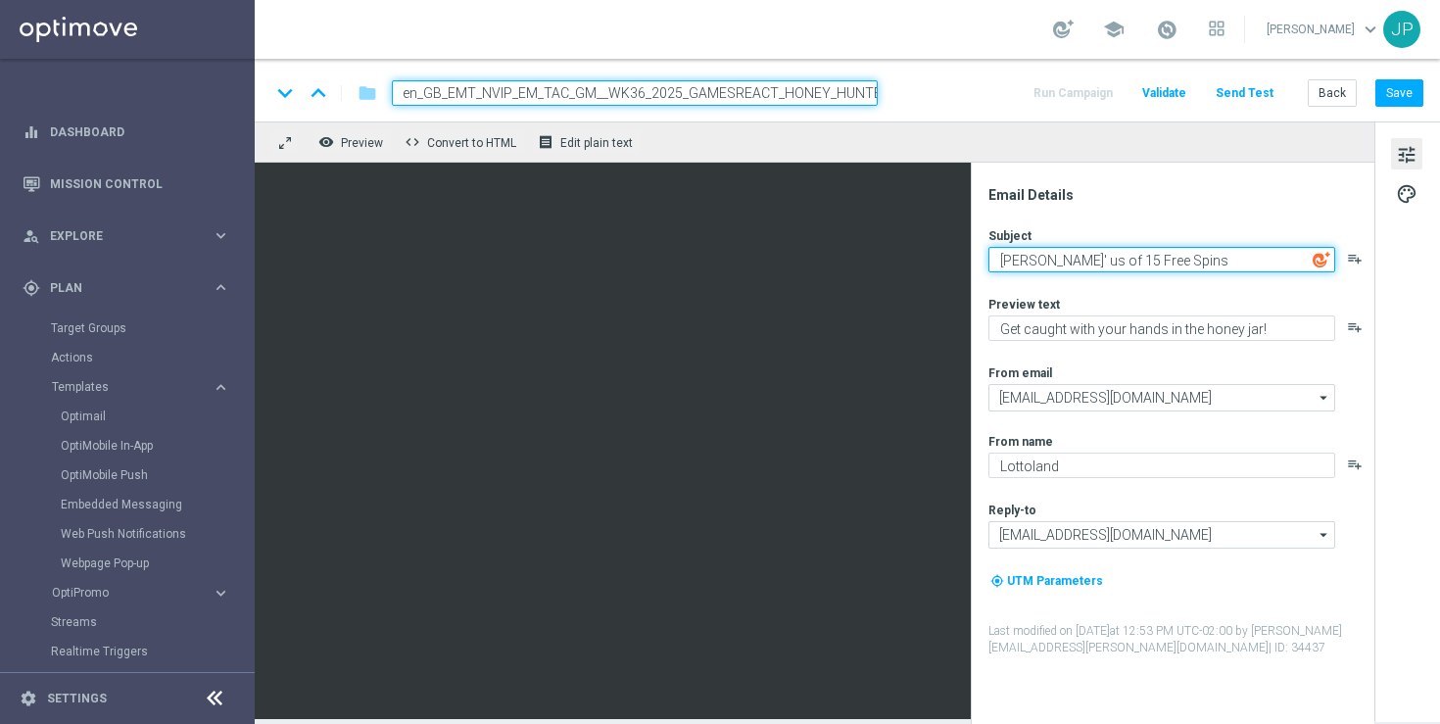
click at [1078, 264] on textarea "[PERSON_NAME]' us of 15 Free Spins" at bounding box center [1162, 259] width 347 height 25
click at [1170, 268] on textarea "15 Free Spins" at bounding box center [1162, 259] width 347 height 25
type textarea "15 Free Spins"
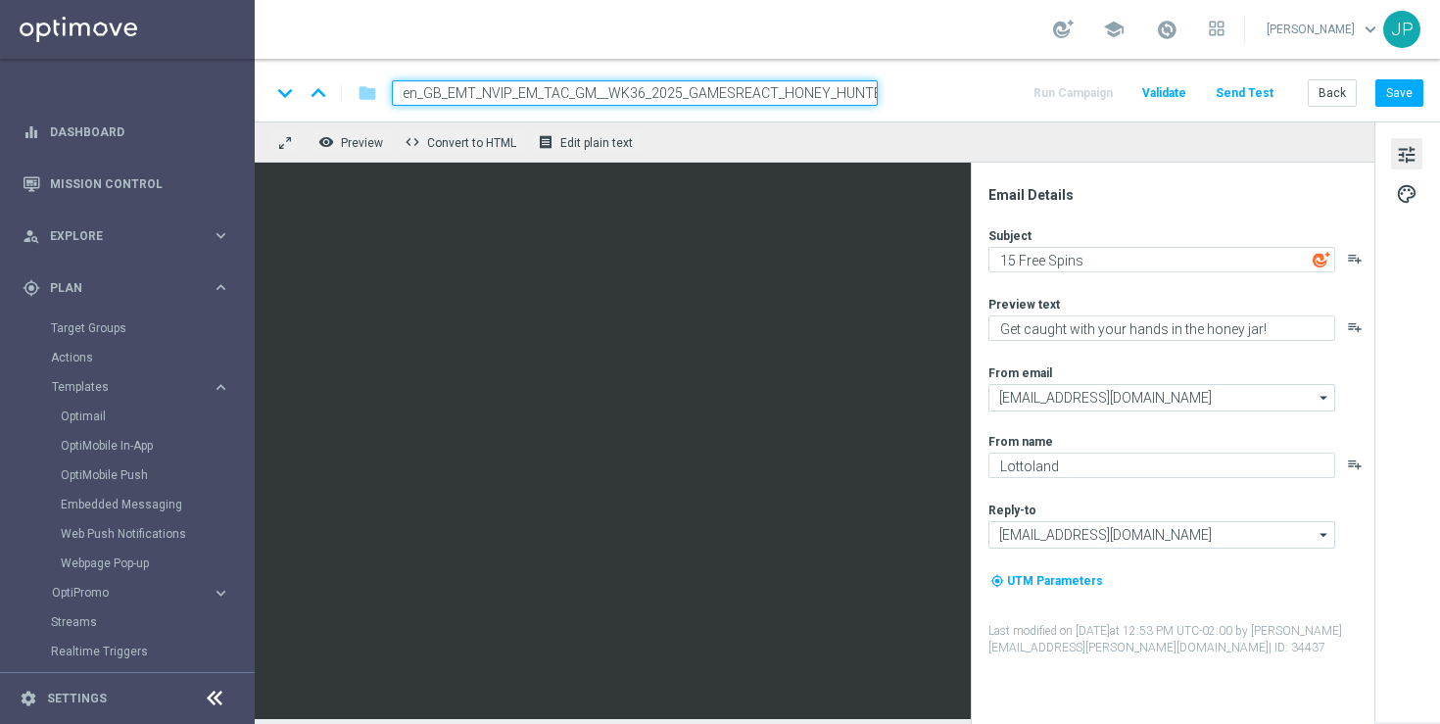
click at [1355, 255] on icon "playlist_add" at bounding box center [1355, 259] width 16 height 16
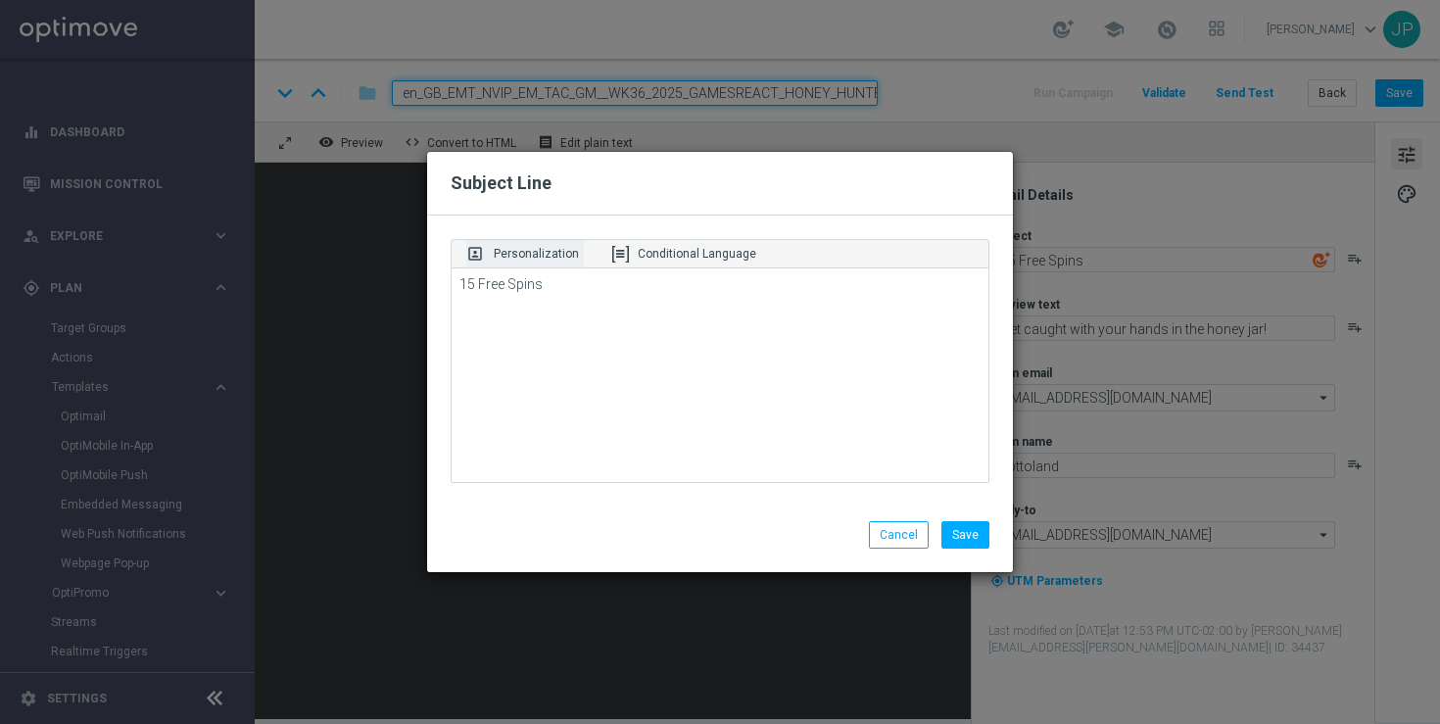
click at [554, 254] on p "Personalization" at bounding box center [536, 254] width 85 height 18
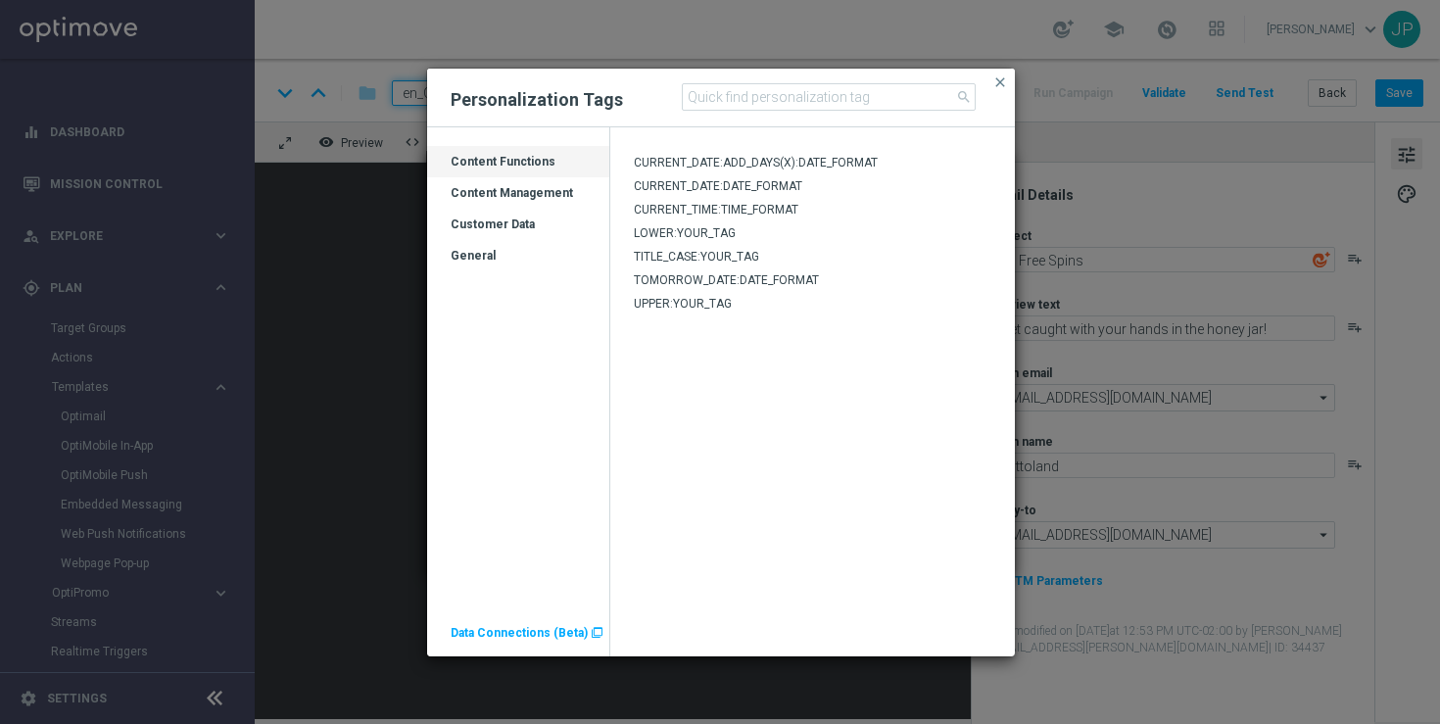
click at [508, 226] on div "Customer Data" at bounding box center [518, 232] width 182 height 31
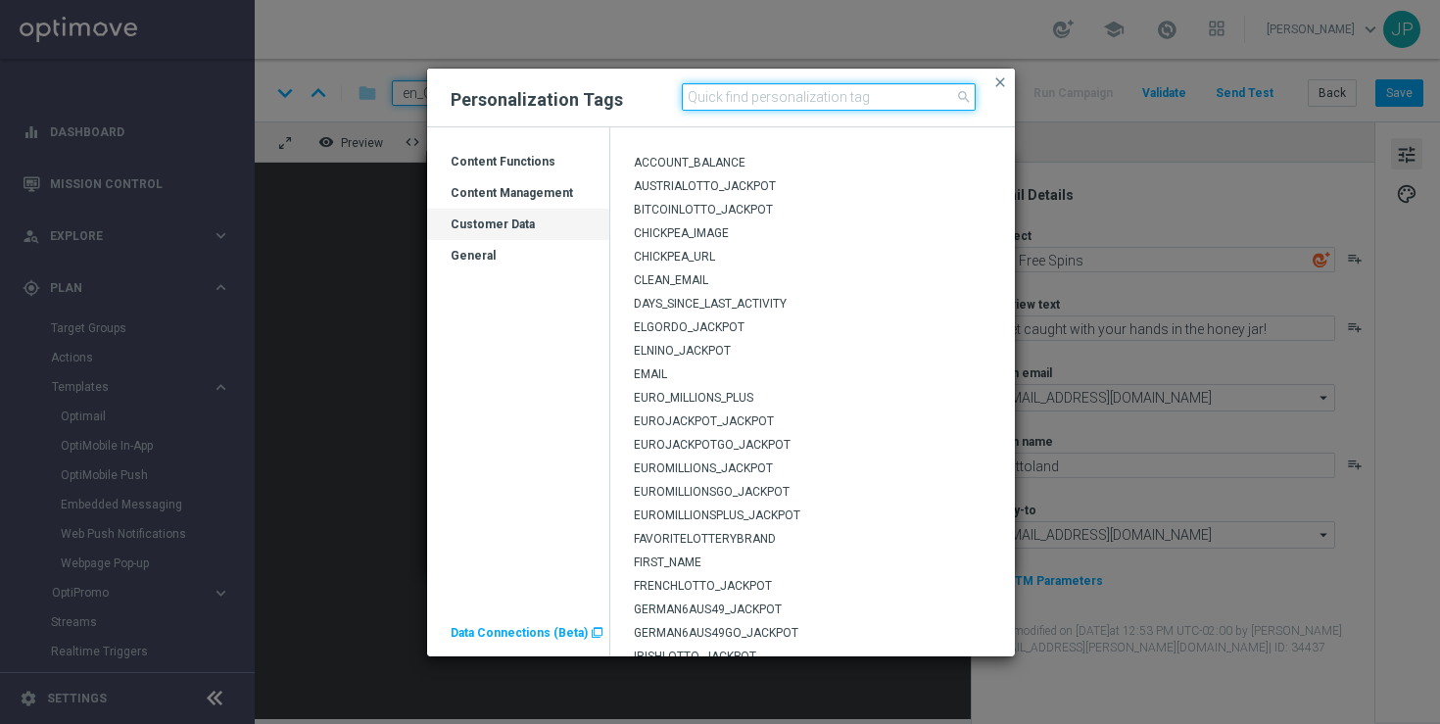
click at [801, 105] on input at bounding box center [829, 96] width 294 height 27
type input "first"
click at [482, 255] on div "General" at bounding box center [518, 263] width 182 height 31
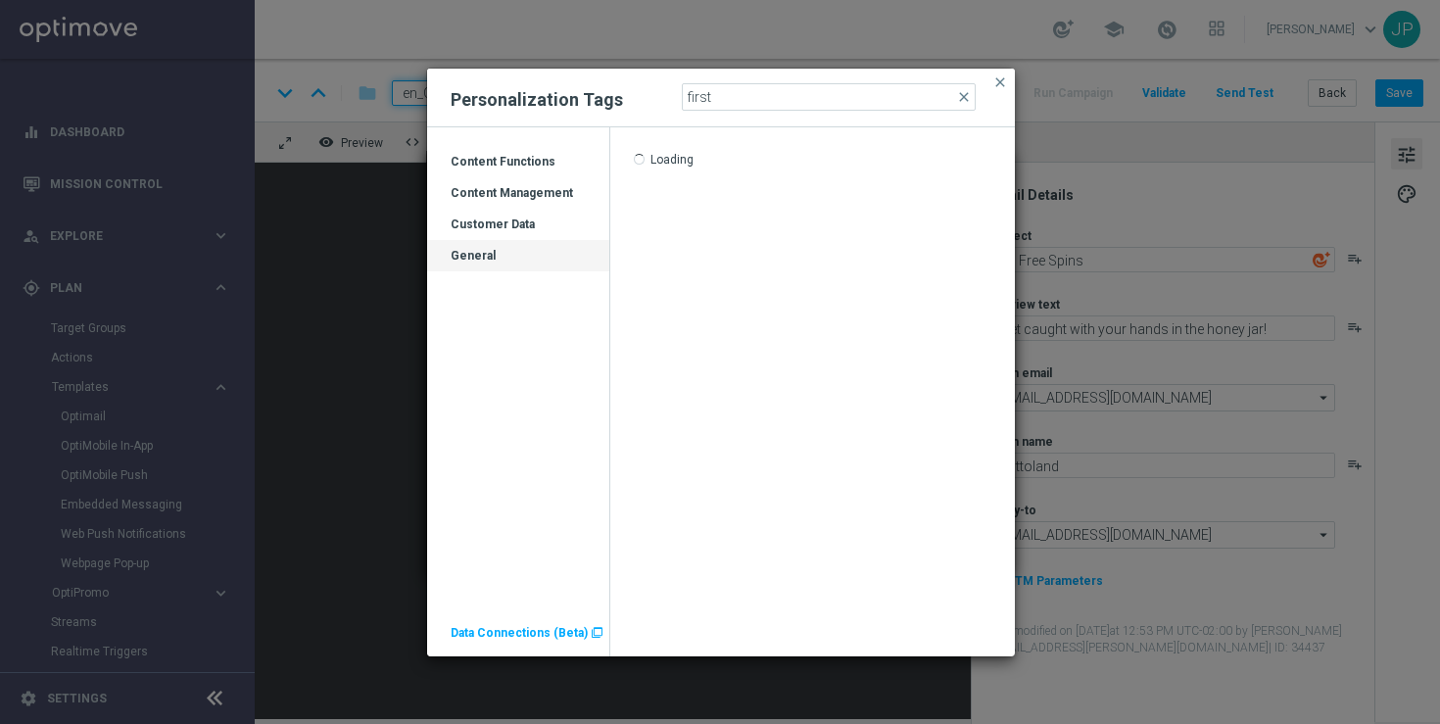
click at [510, 220] on div "Customer Data" at bounding box center [518, 232] width 182 height 31
click at [764, 91] on input "first" at bounding box center [829, 96] width 294 height 27
click at [686, 160] on span "FIRST_NAME" at bounding box center [668, 163] width 68 height 14
type textarea "15 Free Spins [%FIRST_NAME%]"
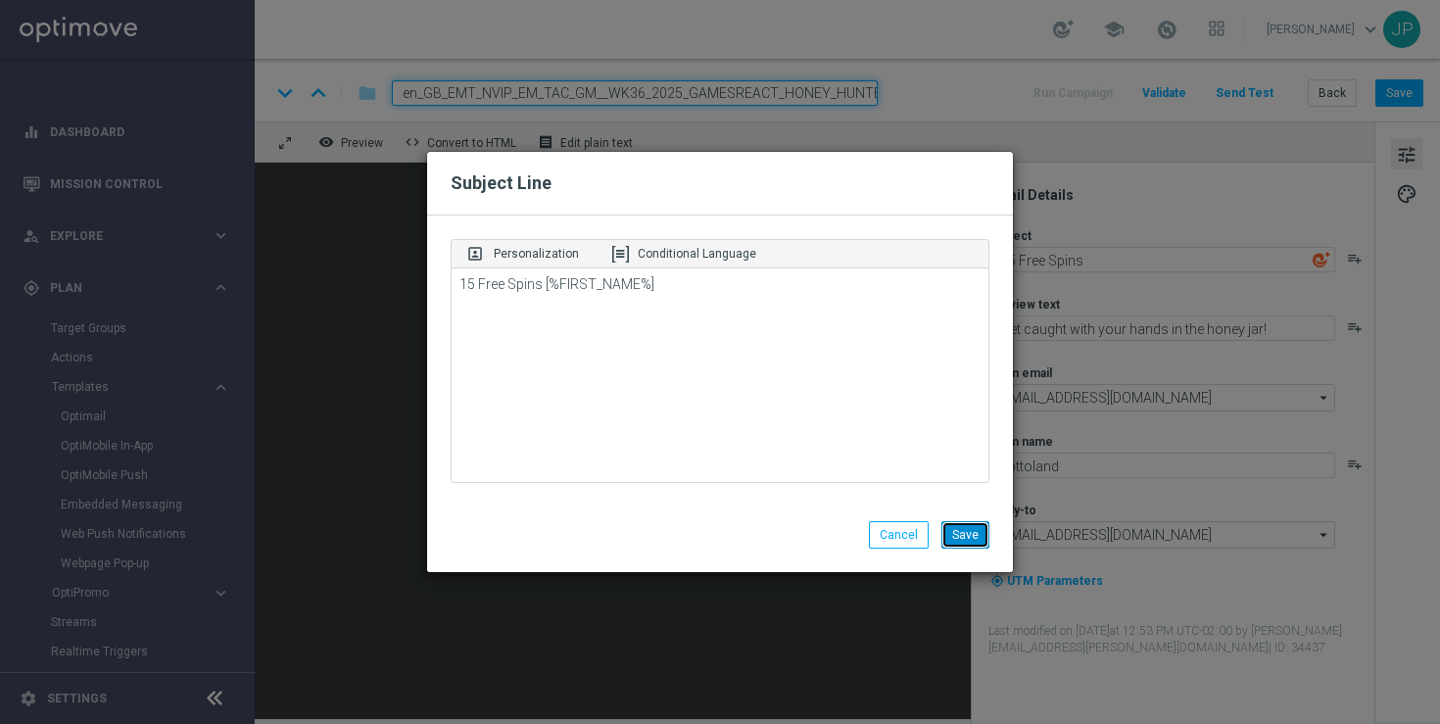
click at [982, 543] on button "Save" at bounding box center [966, 534] width 48 height 27
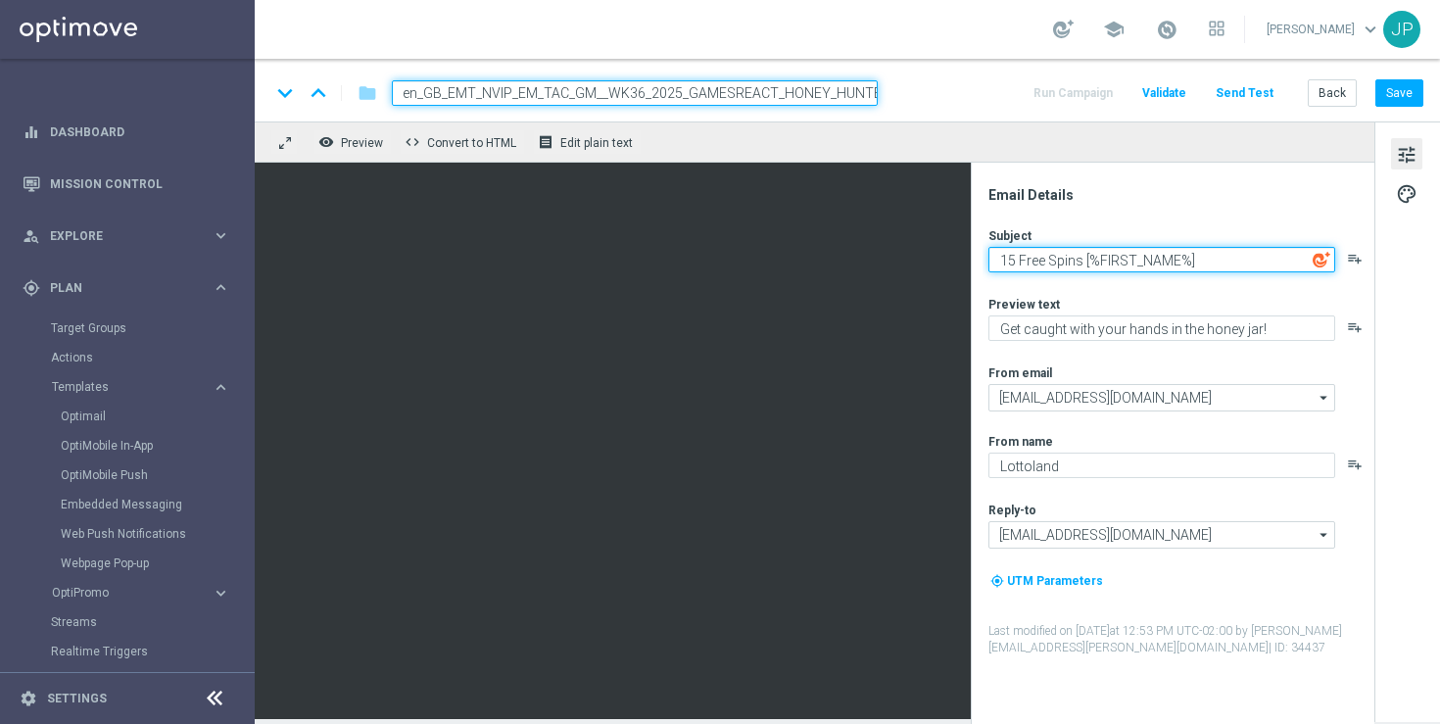
click at [1250, 256] on textarea "15 Free Spins [%FIRST_NAME%]" at bounding box center [1162, 259] width 347 height 25
type textarea "15 Free Spins [%FIRST_NAME%]..."
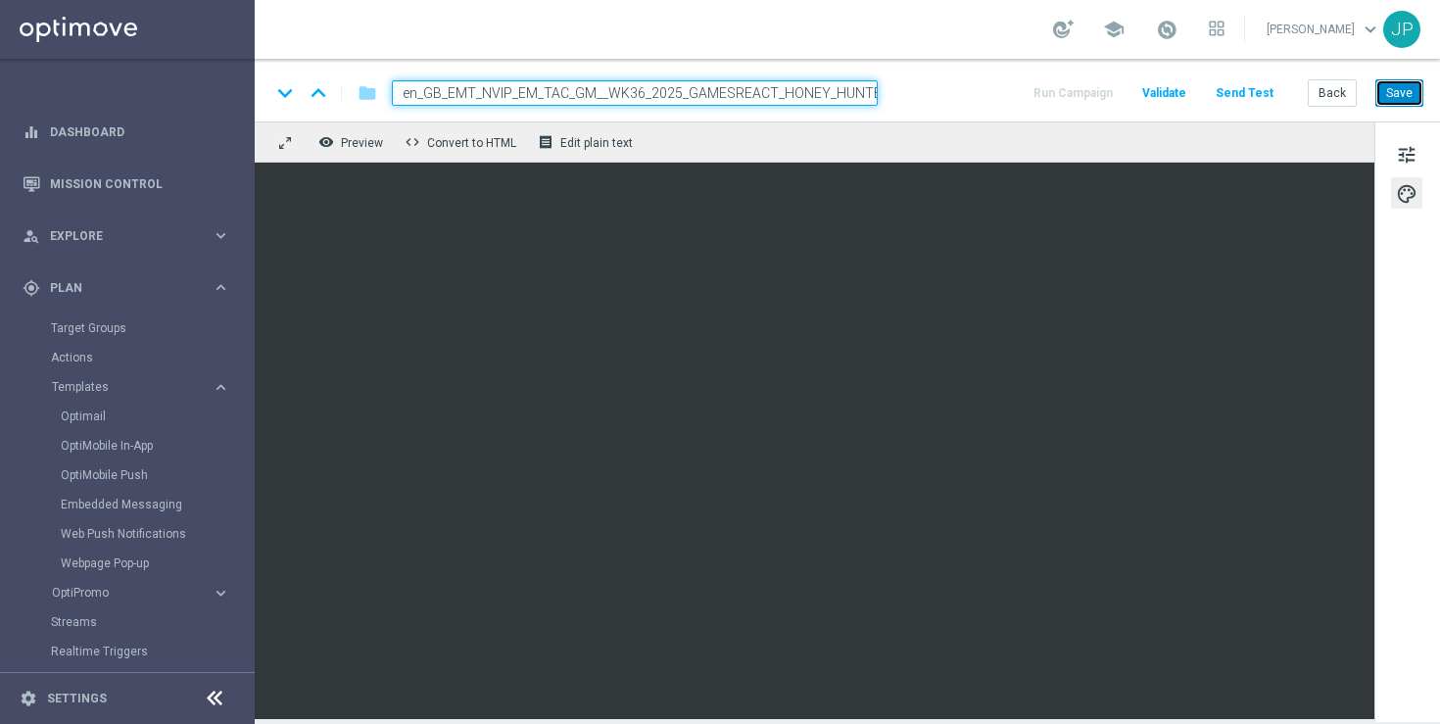
click at [1410, 93] on button "Save" at bounding box center [1400, 92] width 48 height 27
click at [1408, 162] on span "tune" at bounding box center [1407, 154] width 22 height 25
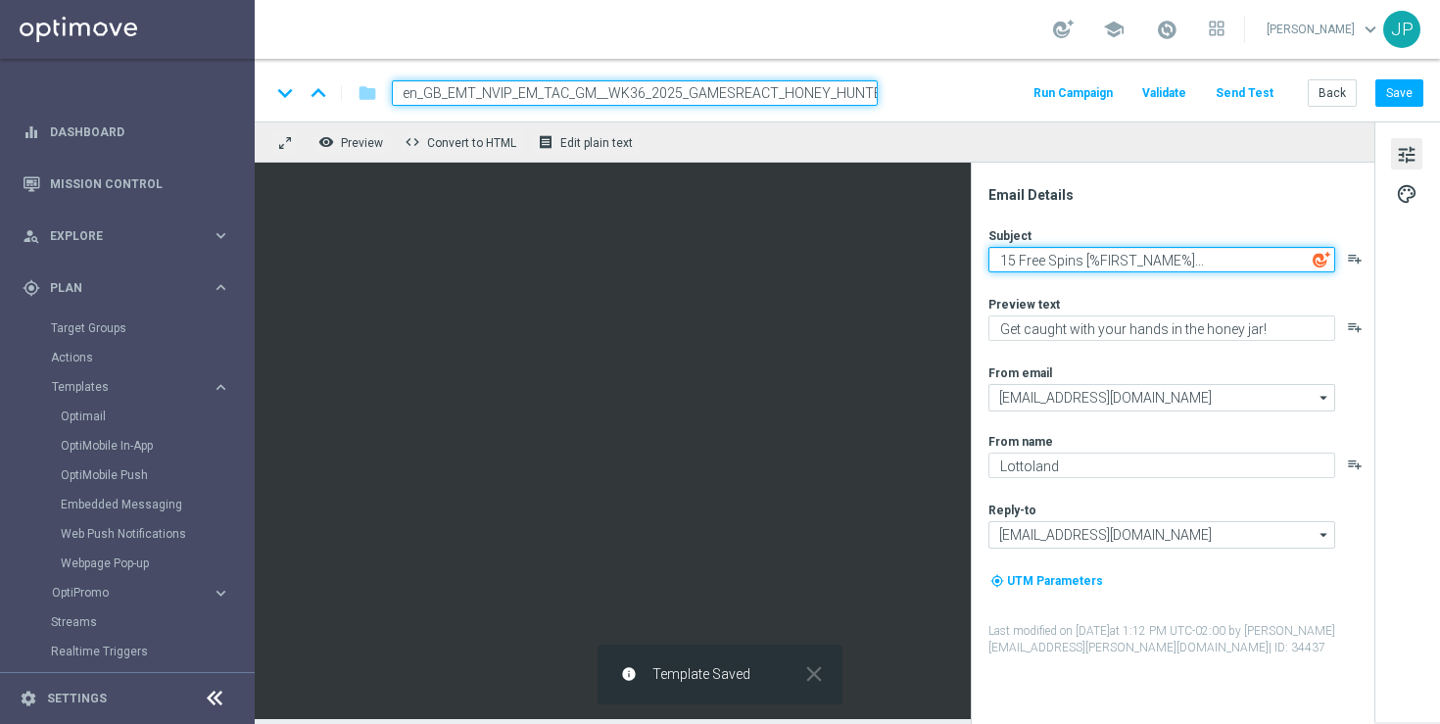
click at [1220, 264] on textarea "15 Free Spins [%FIRST_NAME%]..." at bounding box center [1162, 259] width 347 height 25
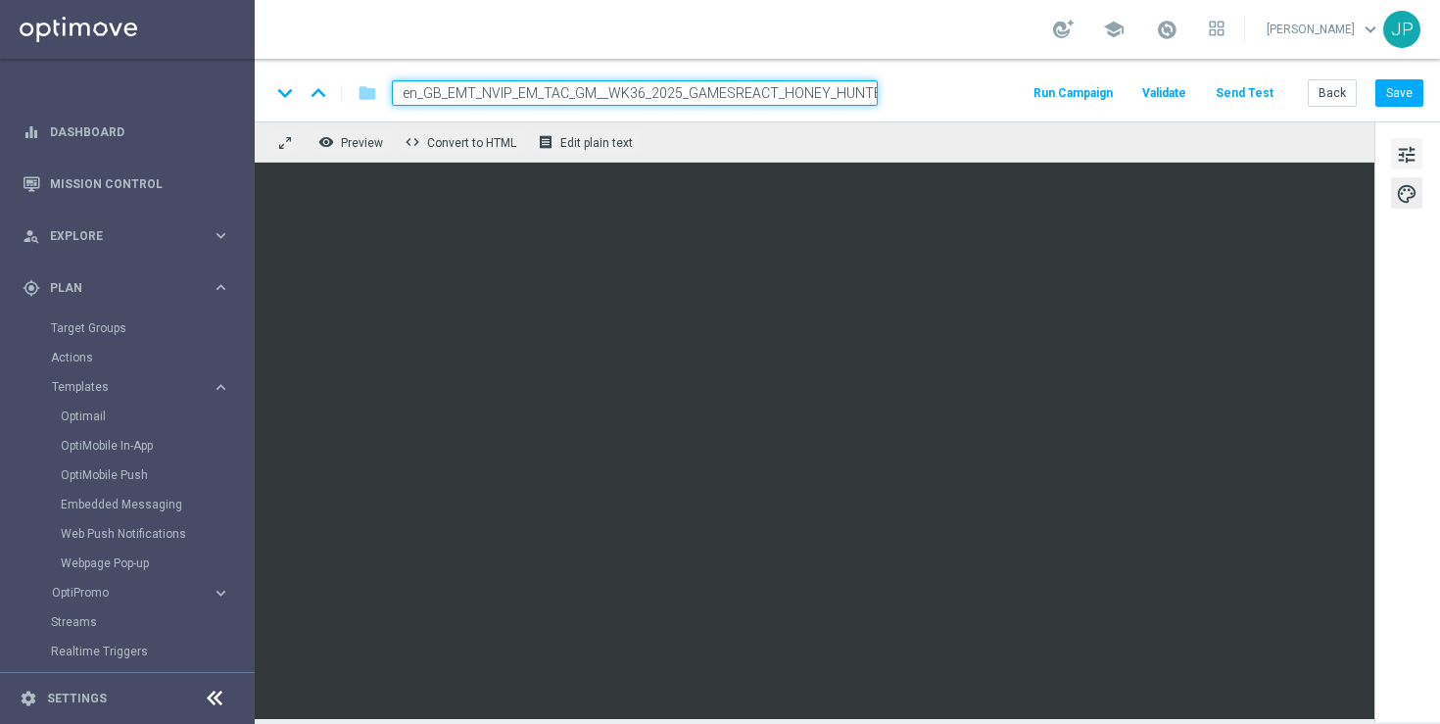
click at [1405, 155] on span "tune" at bounding box center [1407, 154] width 22 height 25
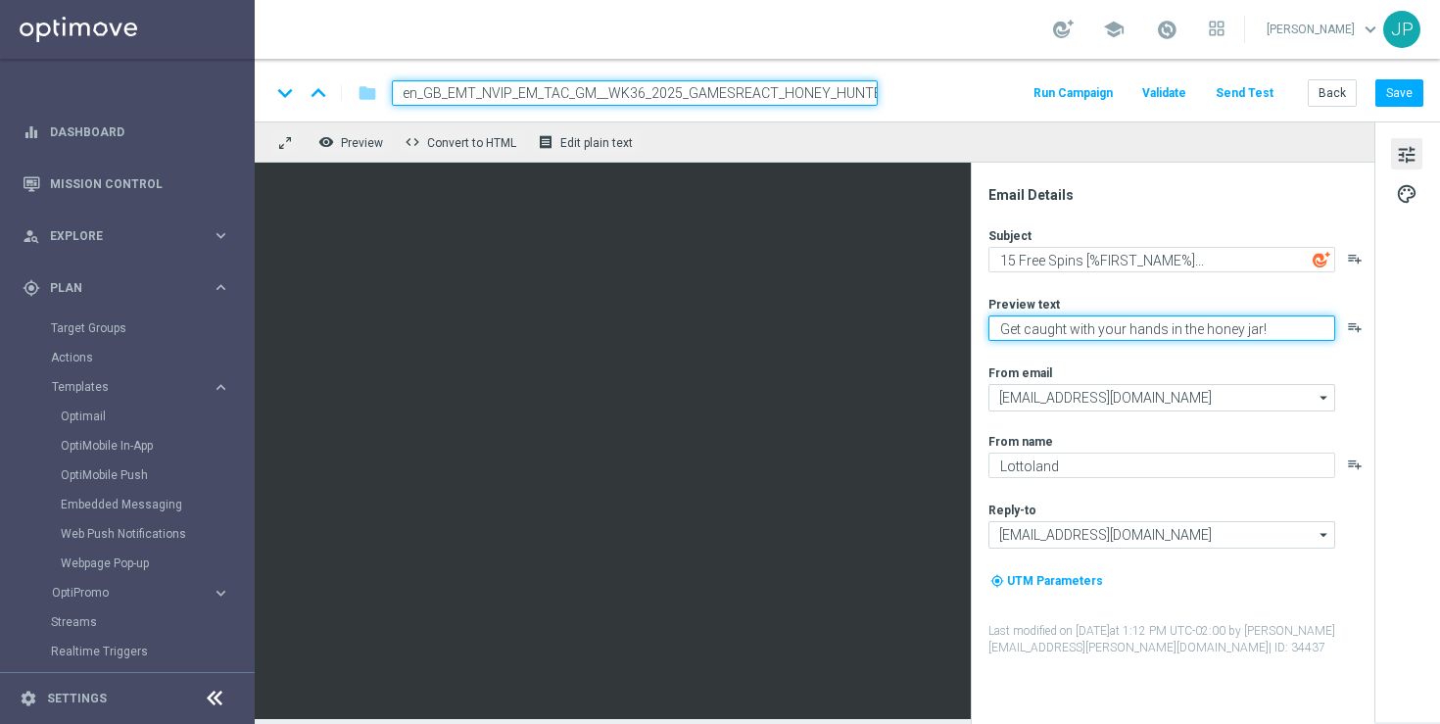
click at [1201, 331] on textarea "Get caught with your hands in the honey jar!" at bounding box center [1162, 327] width 347 height 25
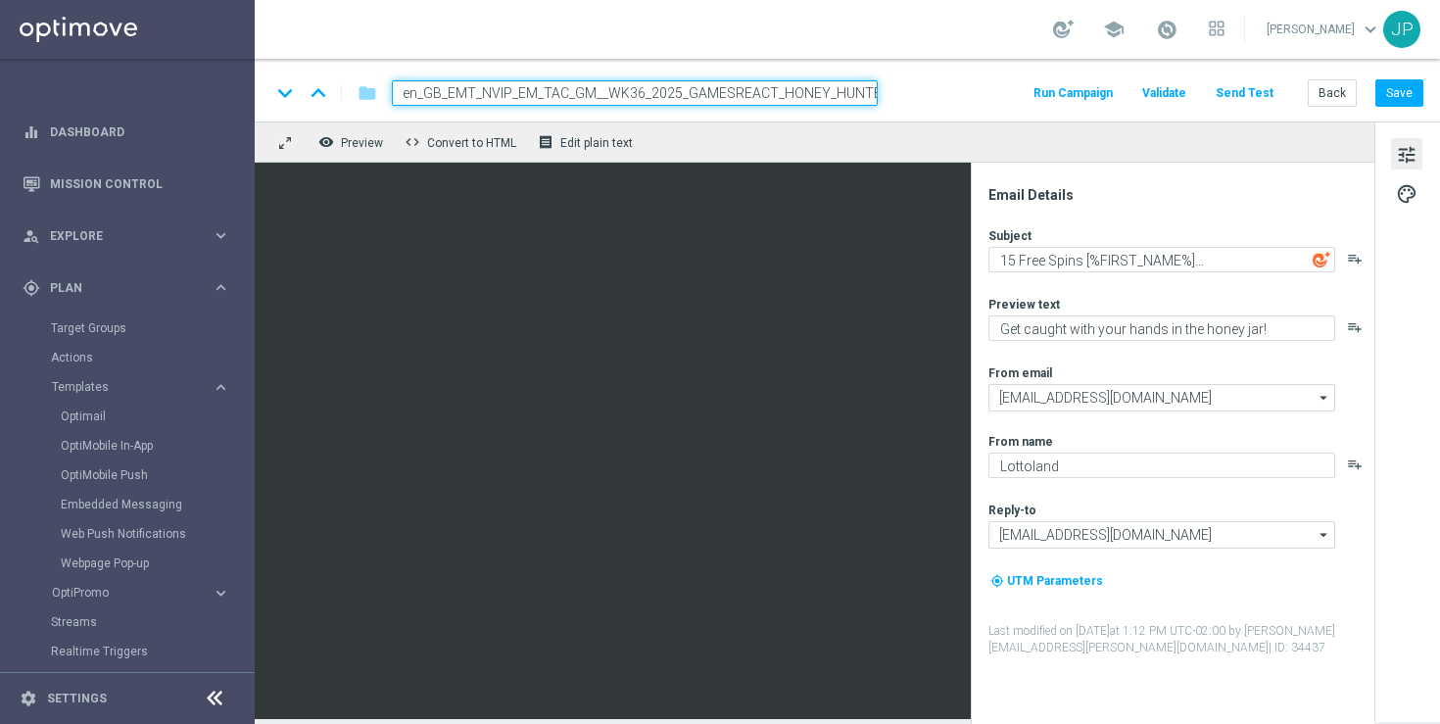
click at [1405, 331] on div "tune palette" at bounding box center [1408, 421] width 66 height 601
click at [1404, 86] on button "Save" at bounding box center [1400, 92] width 48 height 27
click at [927, 52] on div "school [PERSON_NAME] keyboard_arrow_down JP" at bounding box center [847, 29] width 1185 height 59
click at [728, 91] on input "en_GB_EMT_NVIP_EM_TAC_GM__WK36_2025_GAMESREACT_HONEY_HUNTERS" at bounding box center [635, 92] width 486 height 25
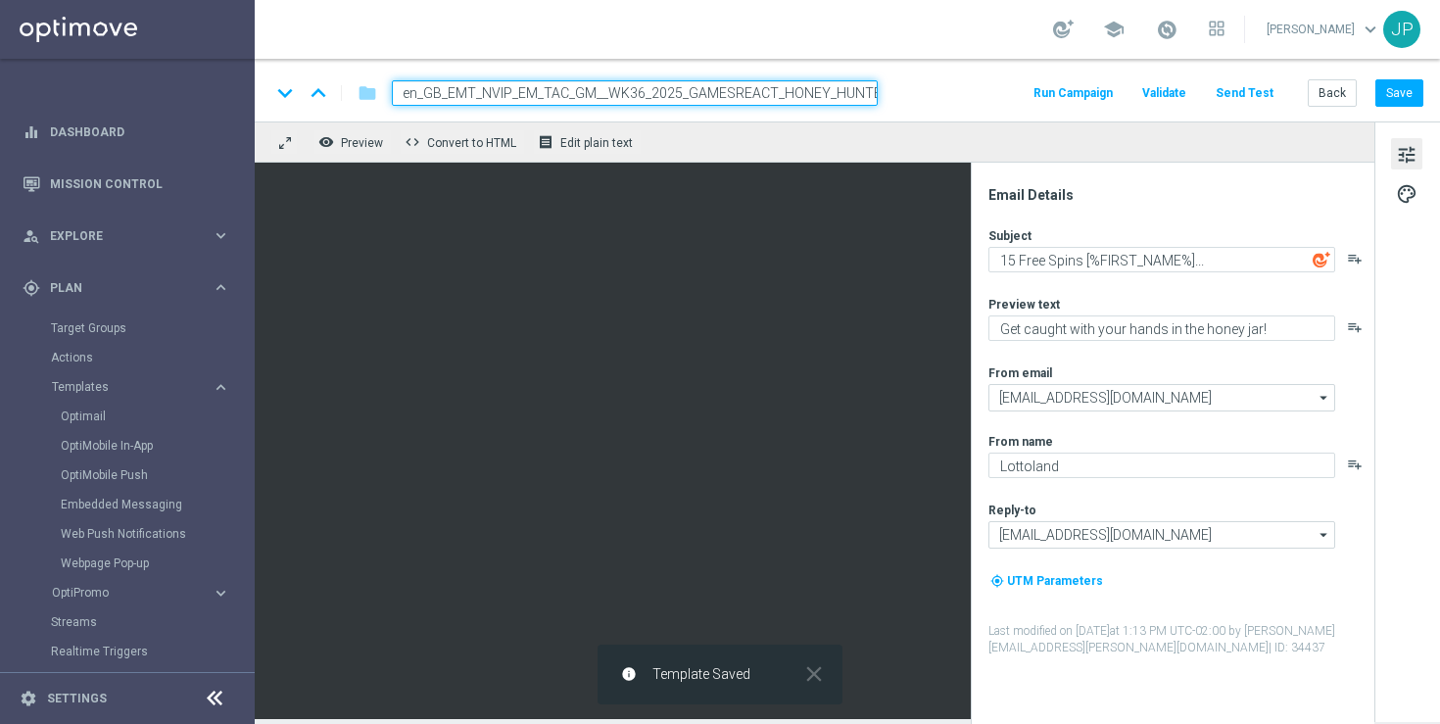
click at [728, 91] on input "en_GB_EMT_NVIP_EM_TAC_GM__WK36_2025_GAMESREACT_HONEY_HUNTERS" at bounding box center [635, 92] width 486 height 25
click at [1329, 92] on button "Back" at bounding box center [1332, 92] width 49 height 27
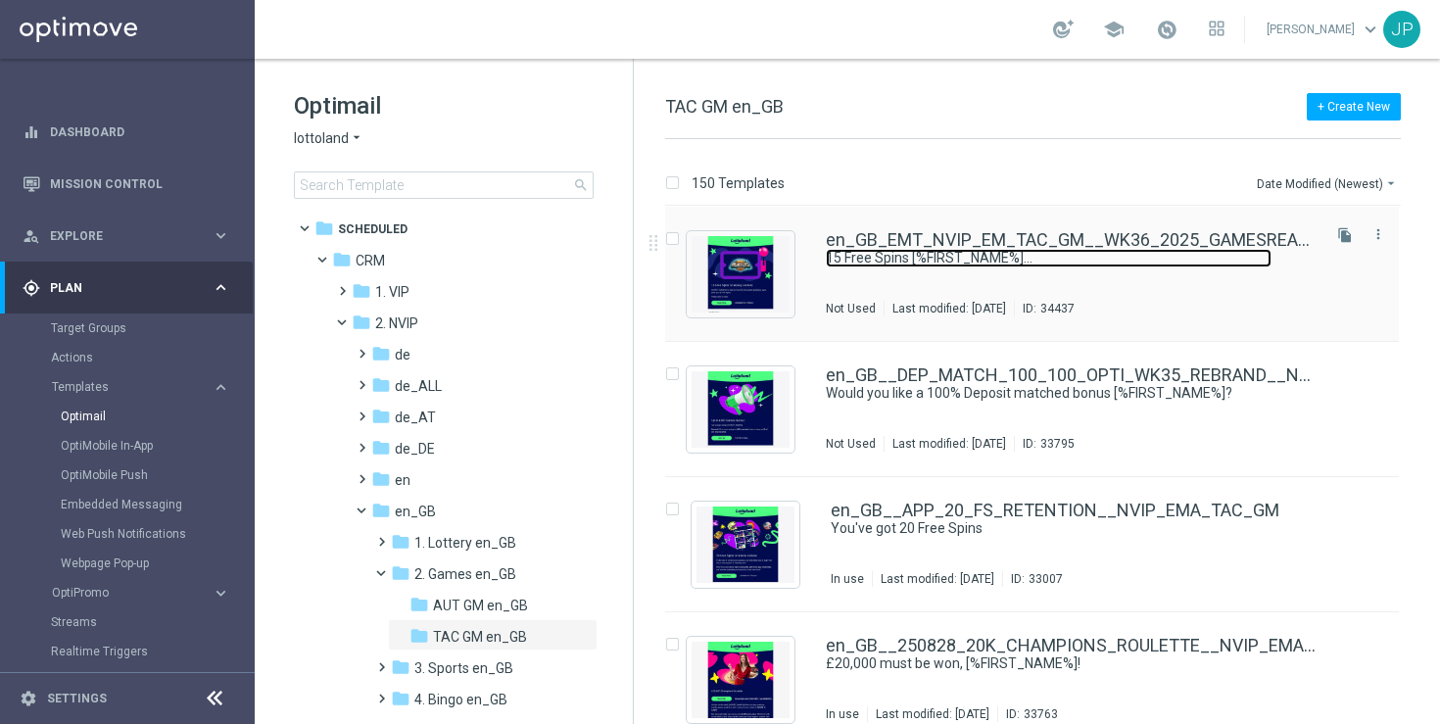
click at [1133, 249] on link "15 Free Spins [%FIRST_NAME%]..." at bounding box center [1049, 258] width 446 height 19
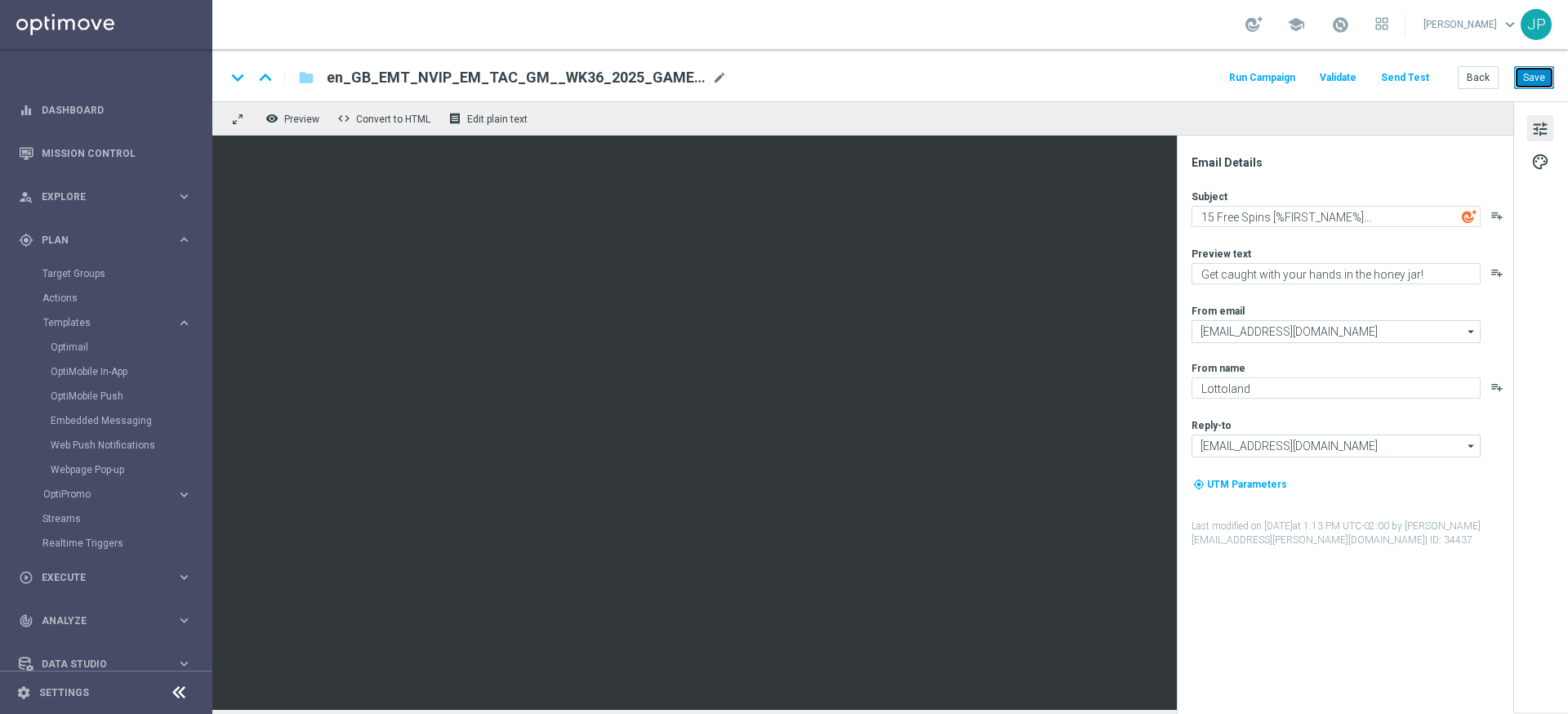
click at [1200, 80] on button "Save" at bounding box center [1534, 77] width 40 height 23
click at [1200, 77] on button "Send Test" at bounding box center [1405, 78] width 53 height 22
click at [1200, 79] on button "Send Test" at bounding box center [1405, 78] width 53 height 22
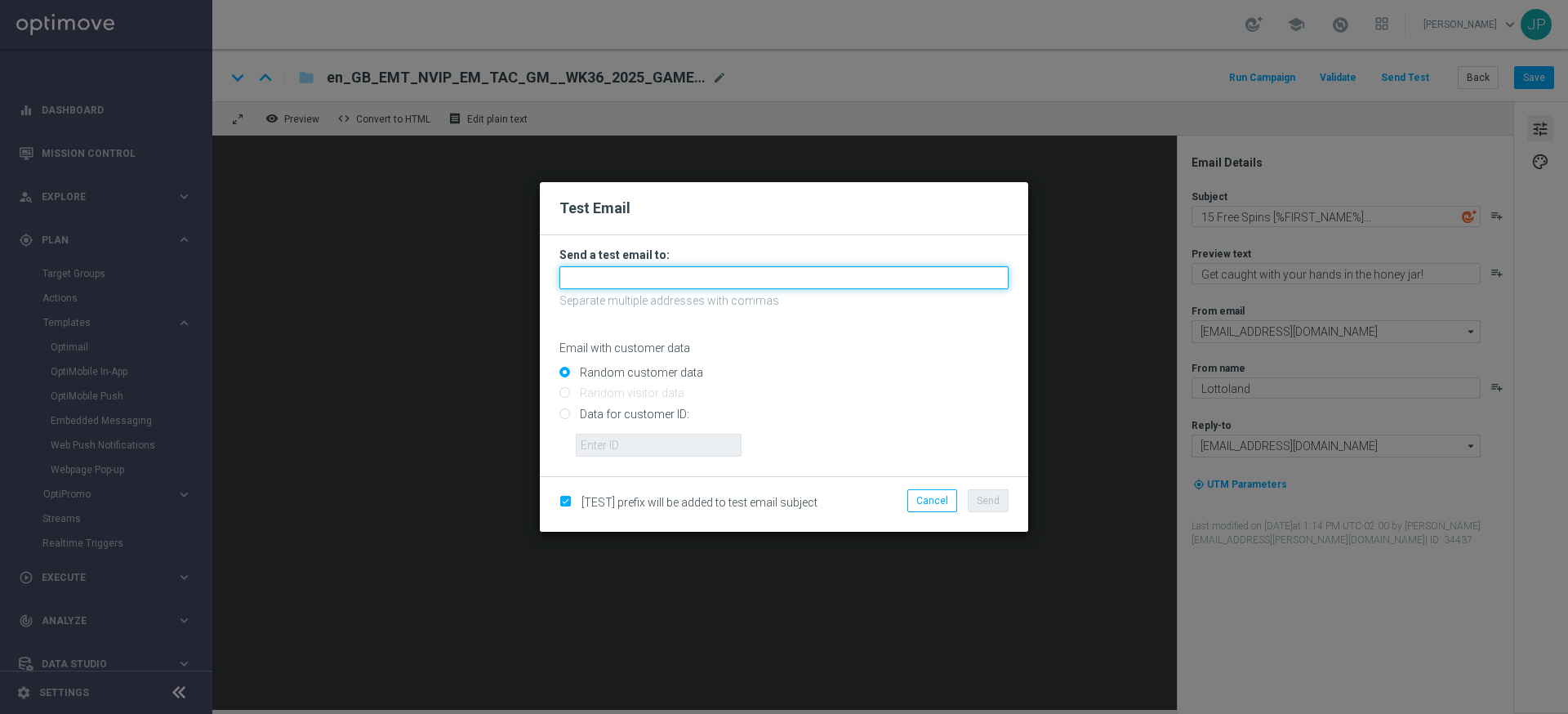
click at [845, 276] on input "text" at bounding box center [784, 277] width 449 height 23
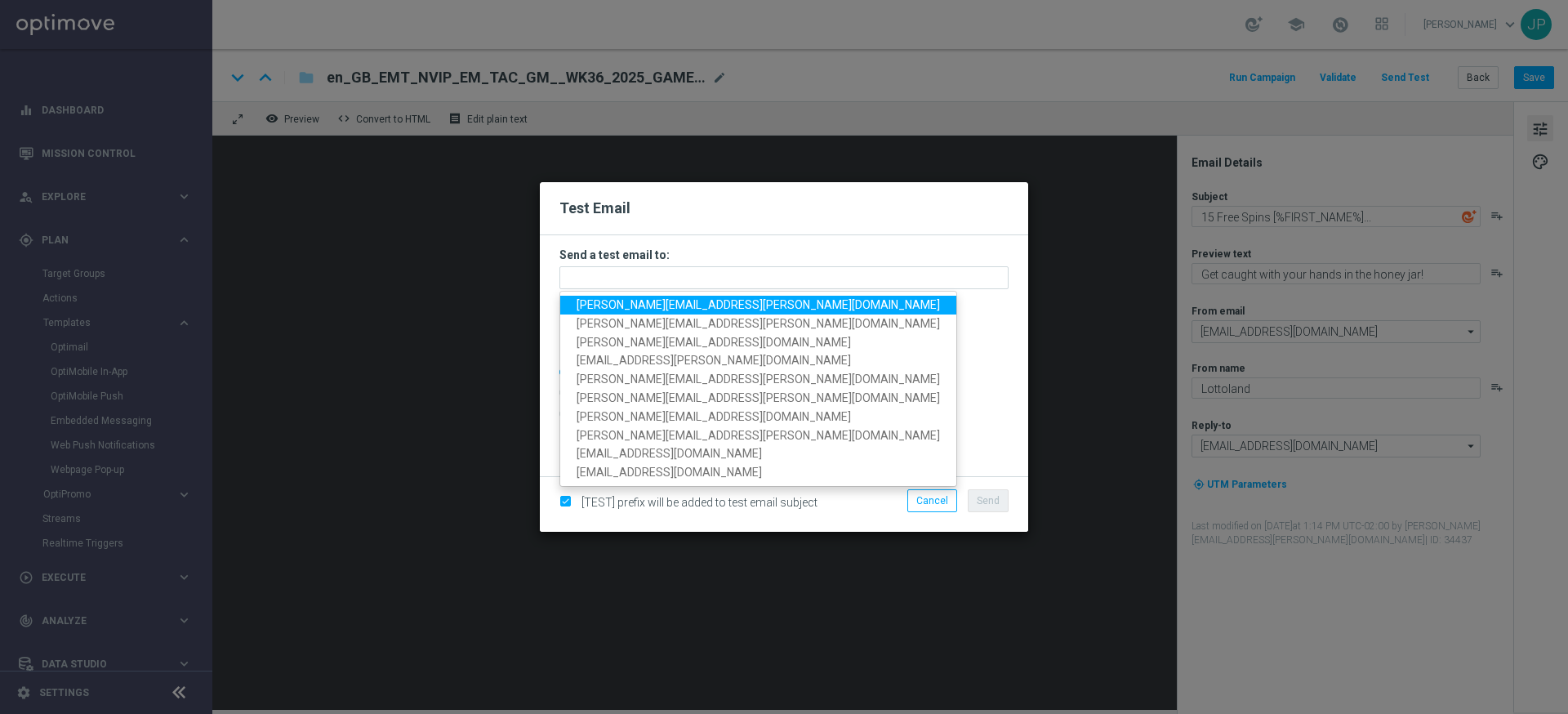
click at [594, 305] on span "[PERSON_NAME][EMAIL_ADDRESS][PERSON_NAME][DOMAIN_NAME]" at bounding box center [759, 305] width 363 height 13
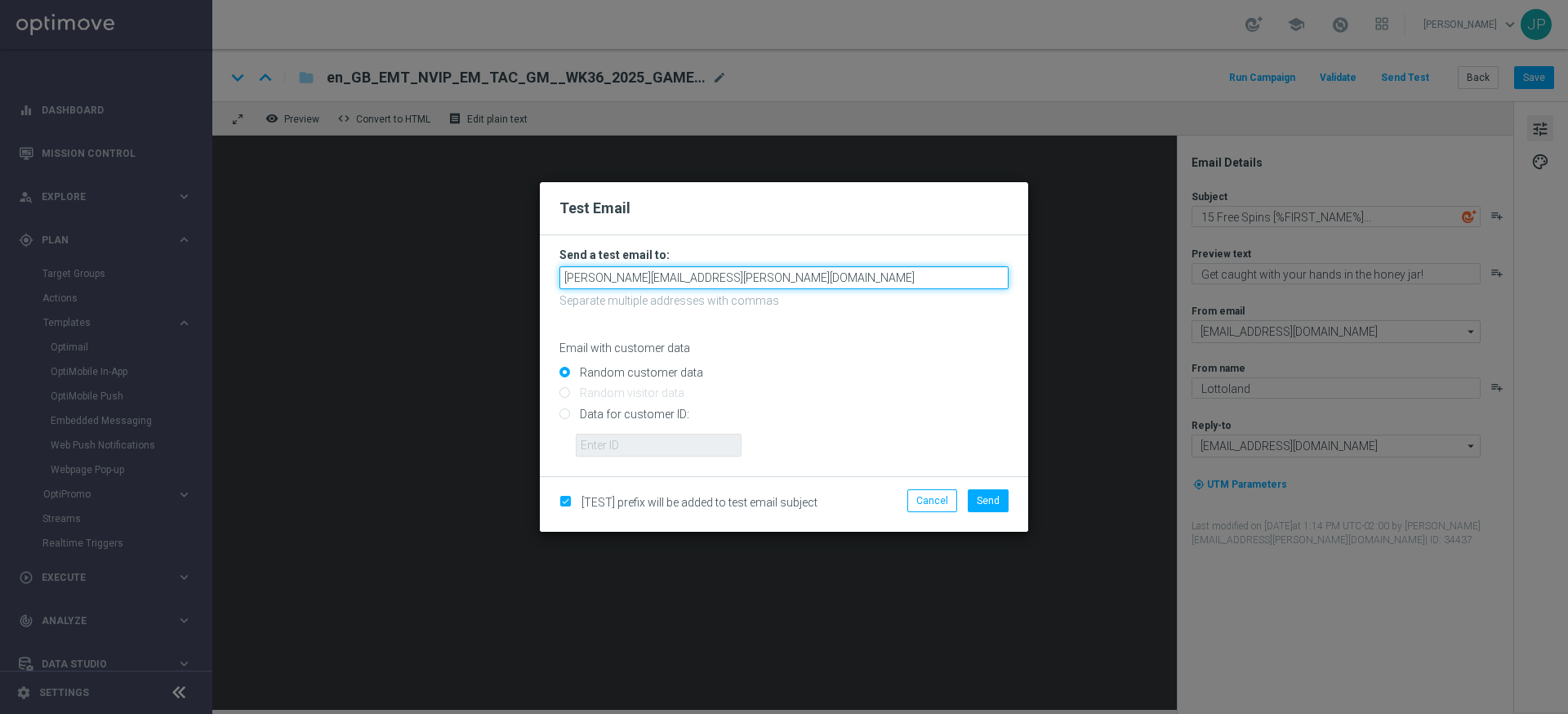
click at [749, 274] on input "[PERSON_NAME][EMAIL_ADDRESS][PERSON_NAME][DOMAIN_NAME]" at bounding box center [784, 277] width 449 height 23
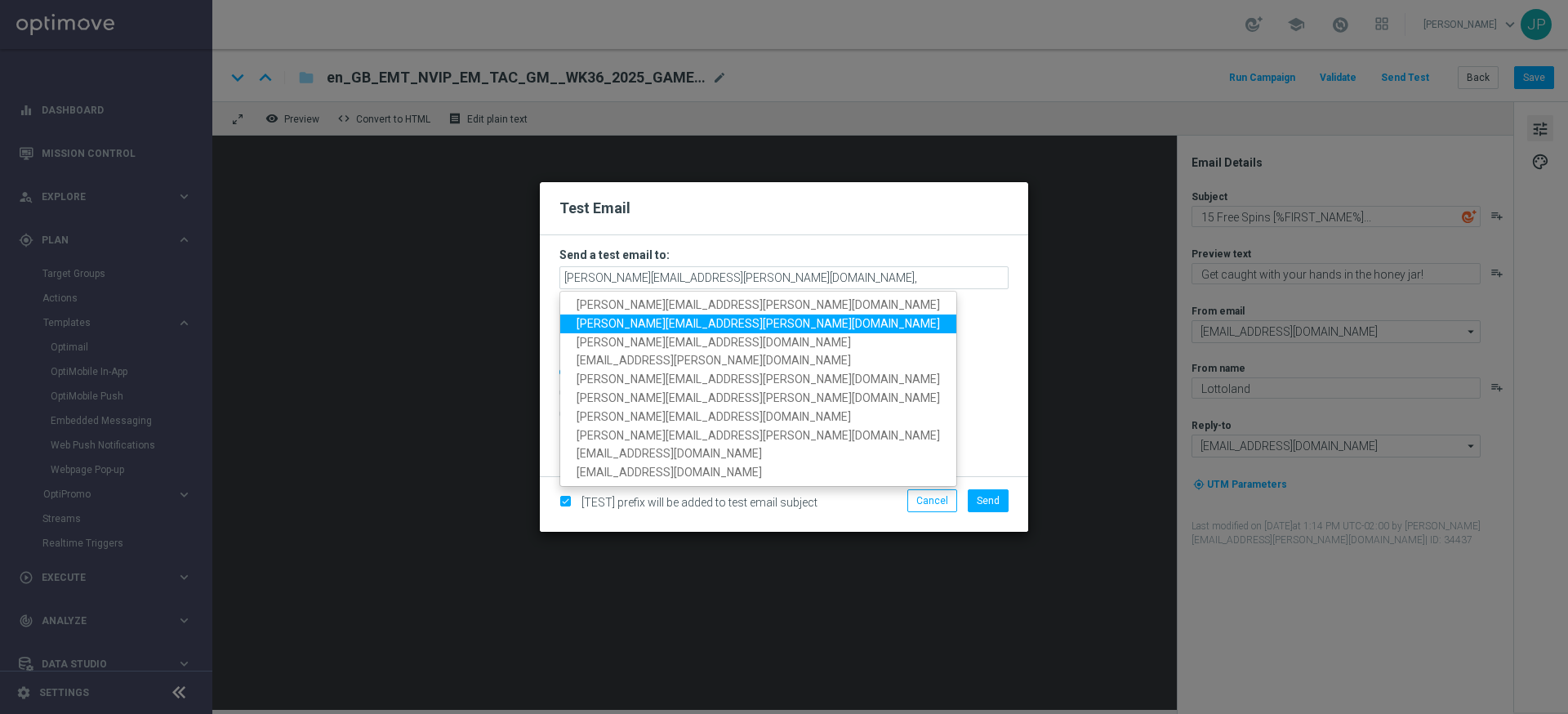
click at [683, 324] on span "[PERSON_NAME][EMAIL_ADDRESS][PERSON_NAME][DOMAIN_NAME]" at bounding box center [759, 324] width 363 height 13
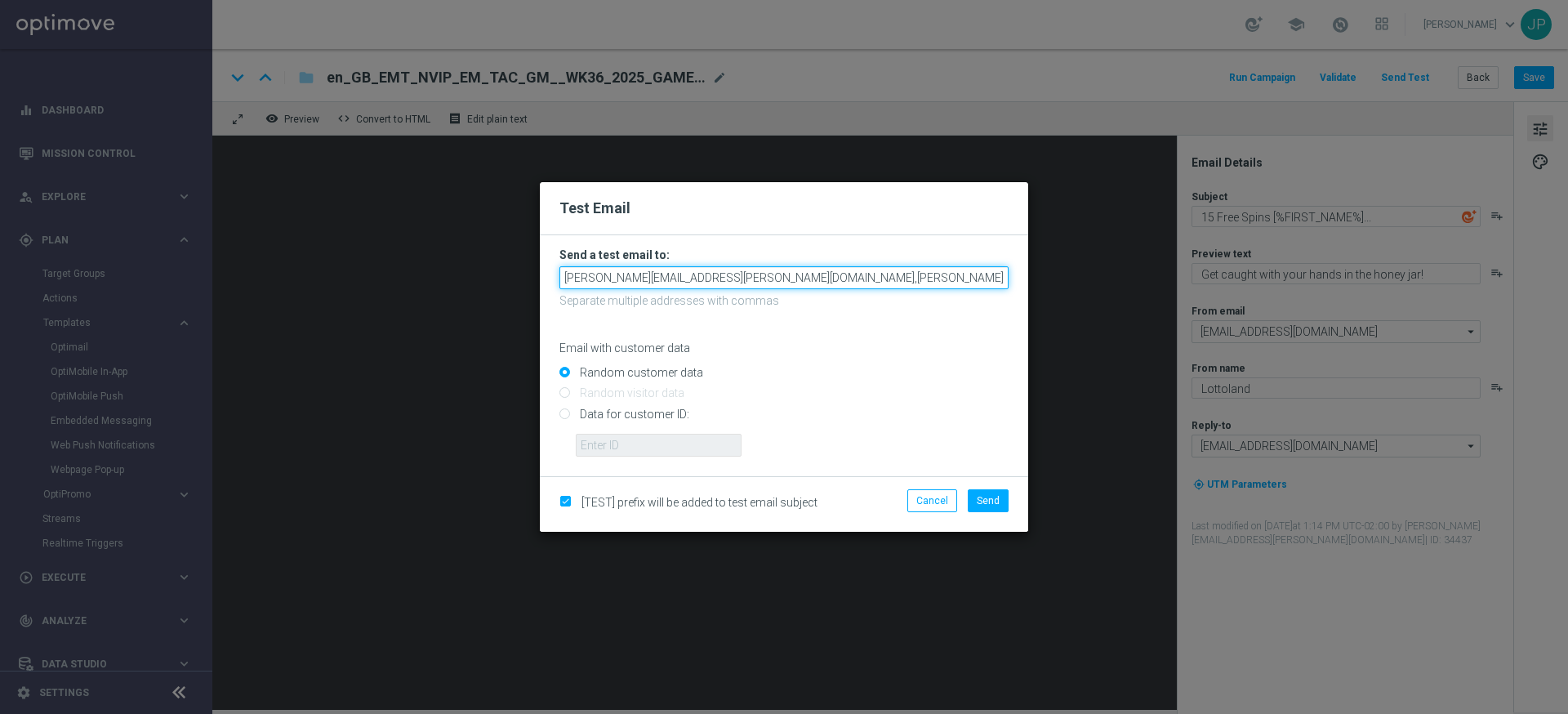
click at [920, 271] on input "[PERSON_NAME][EMAIL_ADDRESS][PERSON_NAME][DOMAIN_NAME],[PERSON_NAME][DOMAIN_NAM…" at bounding box center [784, 277] width 449 height 23
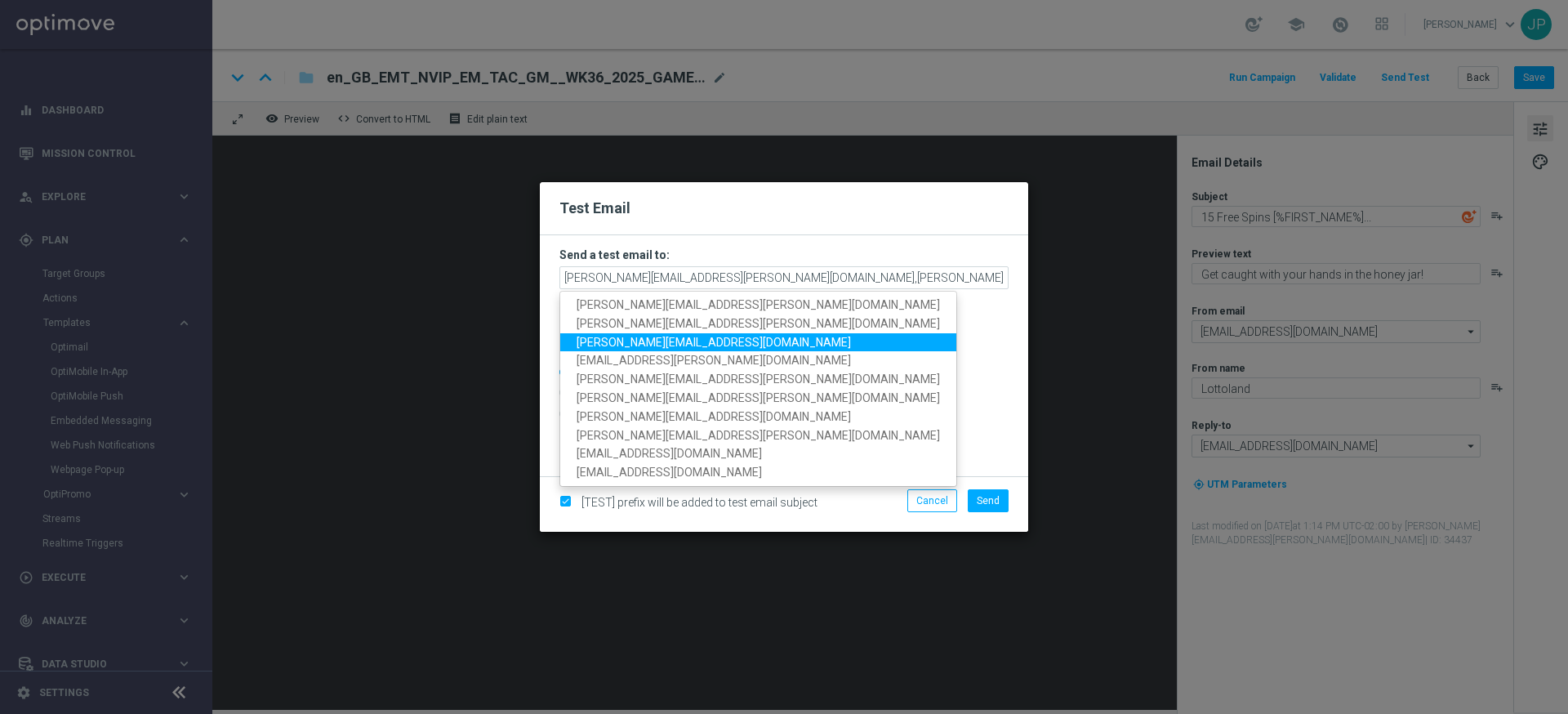
click at [694, 339] on span "[PERSON_NAME][EMAIL_ADDRESS][DOMAIN_NAME]" at bounding box center [714, 342] width 274 height 13
type input "[PERSON_NAME][EMAIL_ADDRESS][PERSON_NAME][DOMAIN_NAME],[PERSON_NAME][DOMAIN_NAM…"
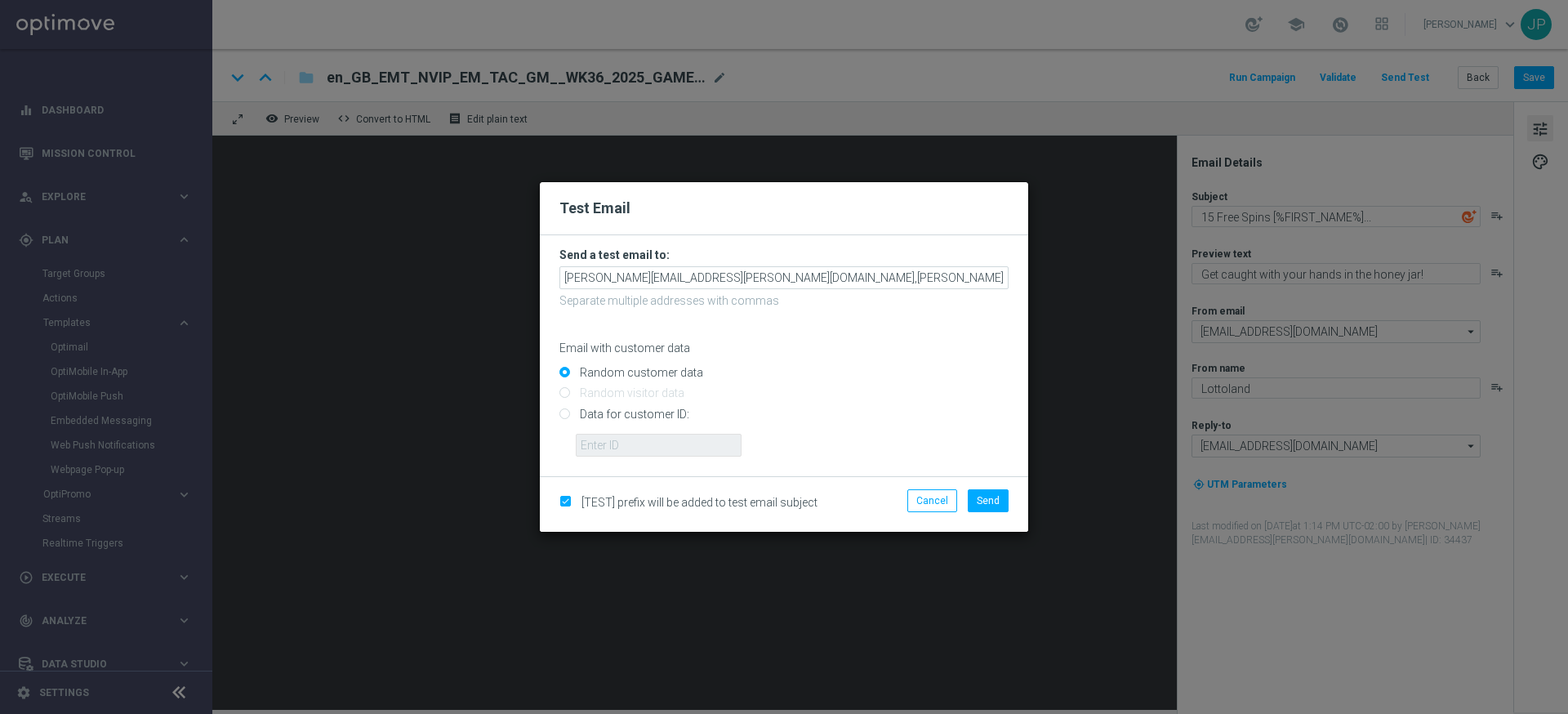
click at [661, 418] on input "Data for customer ID:" at bounding box center [784, 420] width 449 height 23
radio input "true"
click at [690, 447] on input "text" at bounding box center [659, 445] width 166 height 23
paste input "220553462"
type input "220553462"
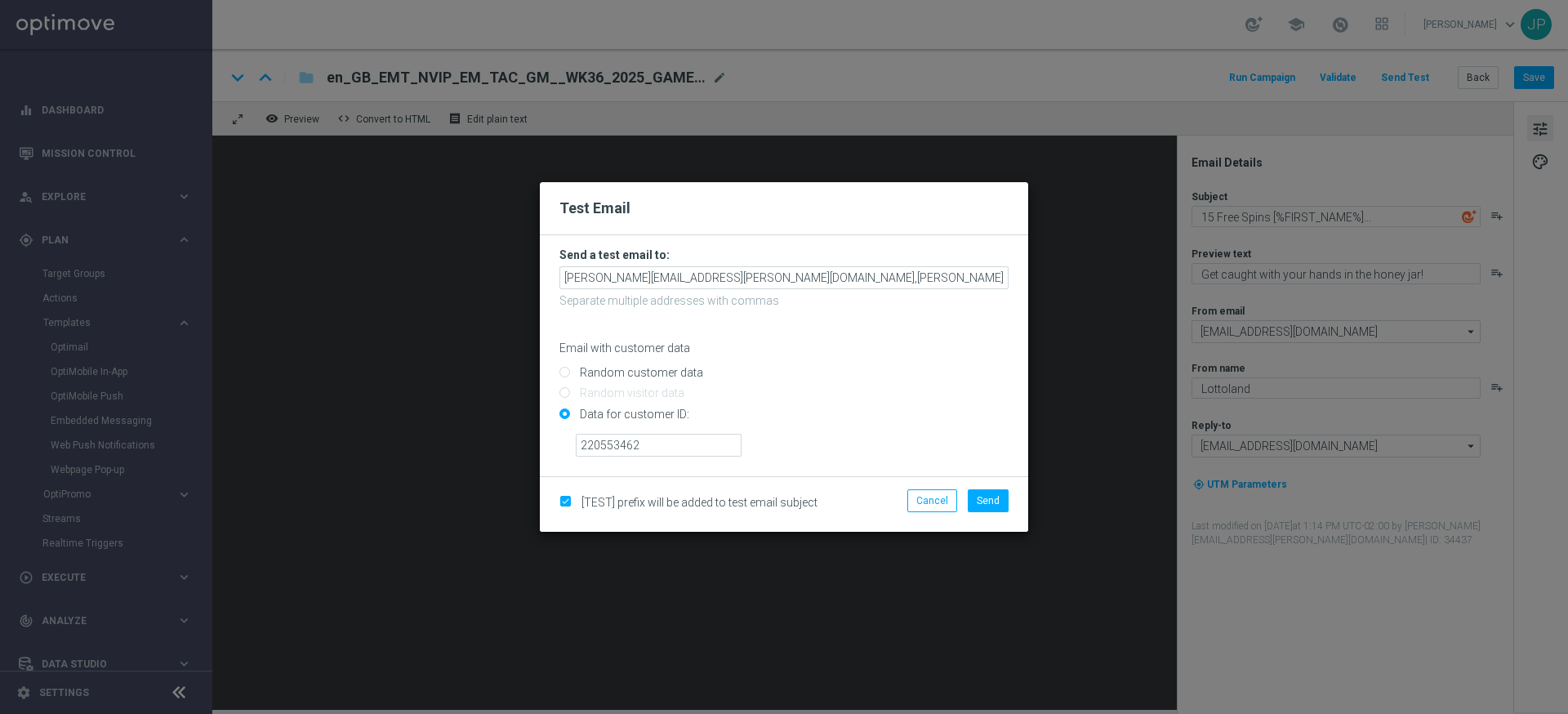
click at [820, 427] on input "Data for customer ID:" at bounding box center [784, 420] width 449 height 23
click at [994, 497] on span "Send" at bounding box center [988, 501] width 23 height 12
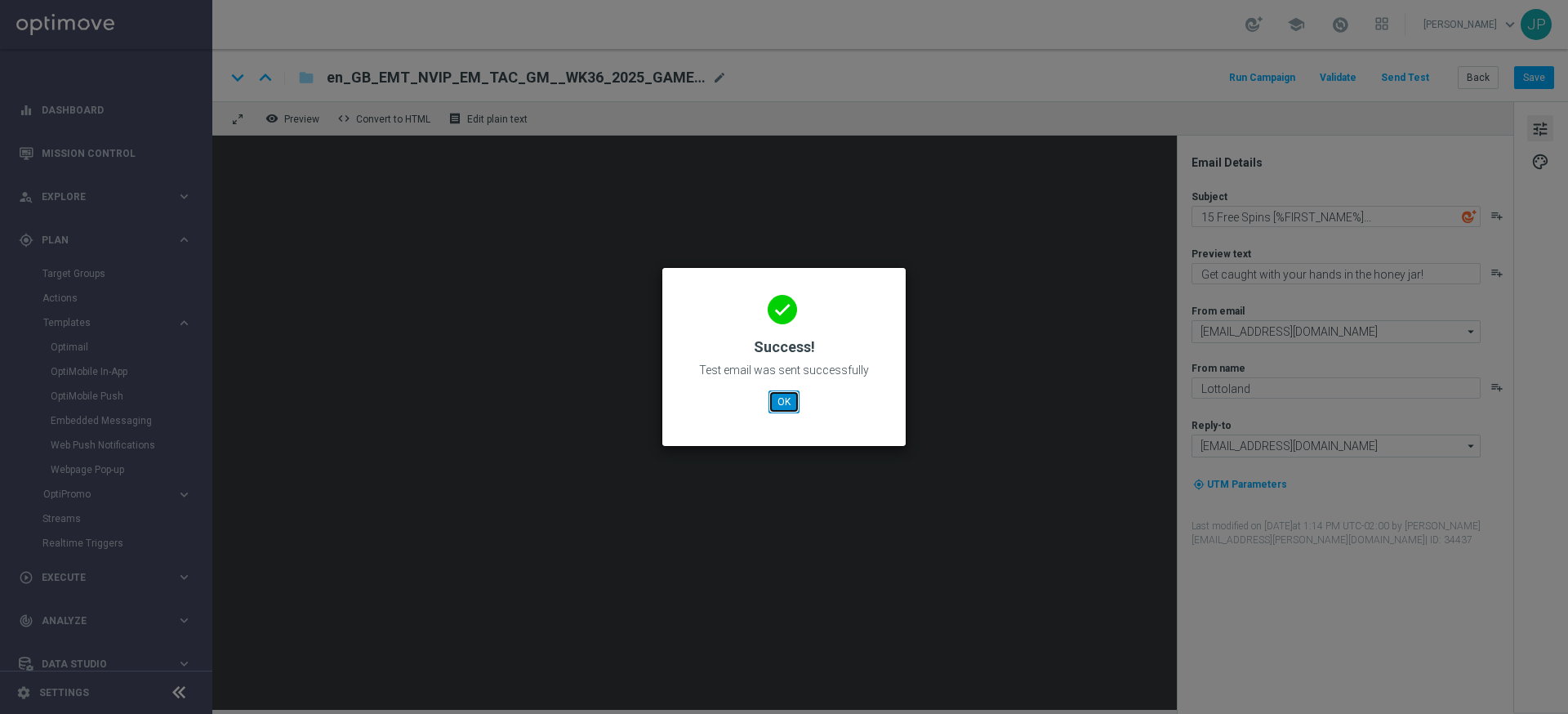
click at [792, 399] on button "OK" at bounding box center [784, 401] width 31 height 23
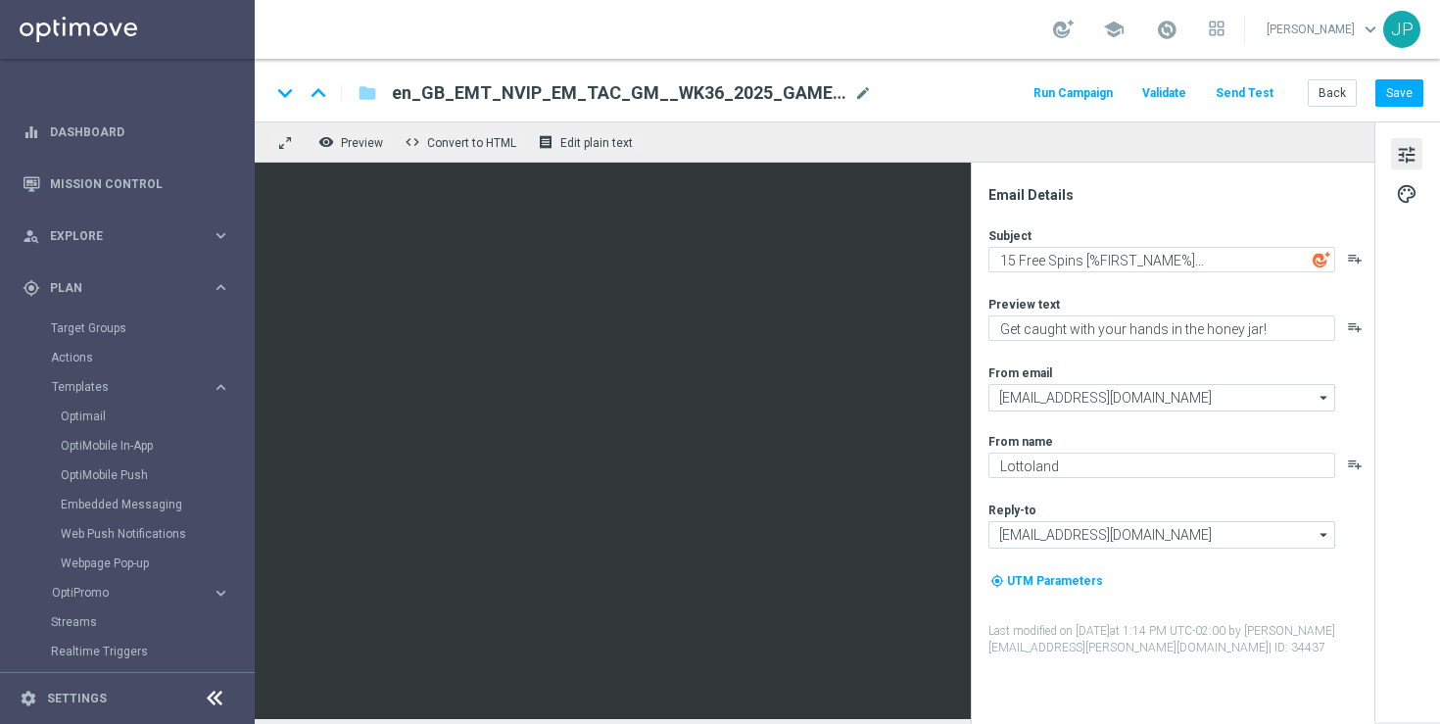
click at [1424, 90] on div "keyboard_arrow_down keyboard_arrow_up folder en_GB_EMT_NVIP_EM_TAC_GM__WK36_202…" at bounding box center [847, 90] width 1185 height 63
click at [1412, 92] on button "Save" at bounding box center [1400, 92] width 48 height 27
